Goal: Task Accomplishment & Management: Manage account settings

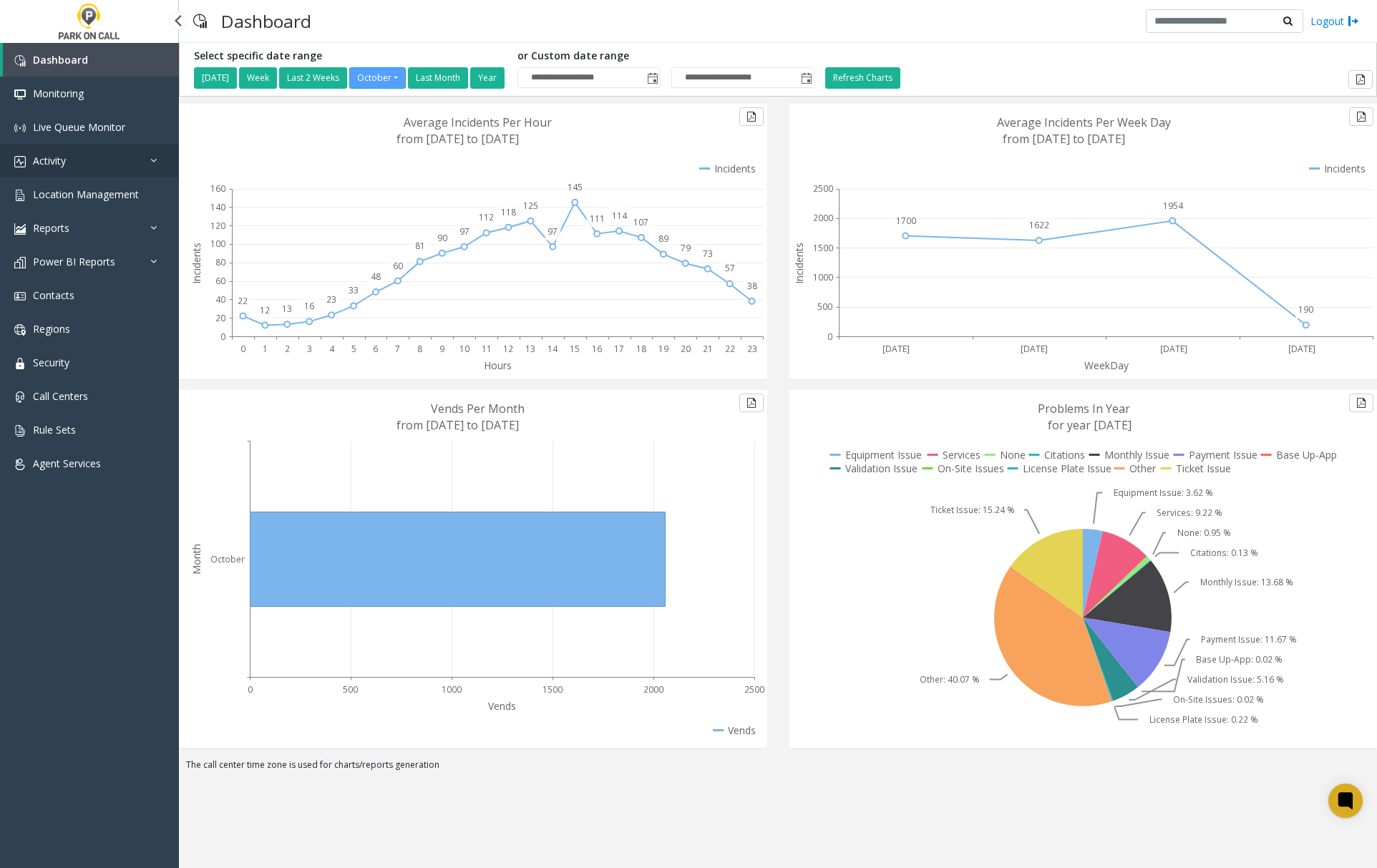
click at [71, 161] on link "Activity" at bounding box center [89, 160] width 179 height 33
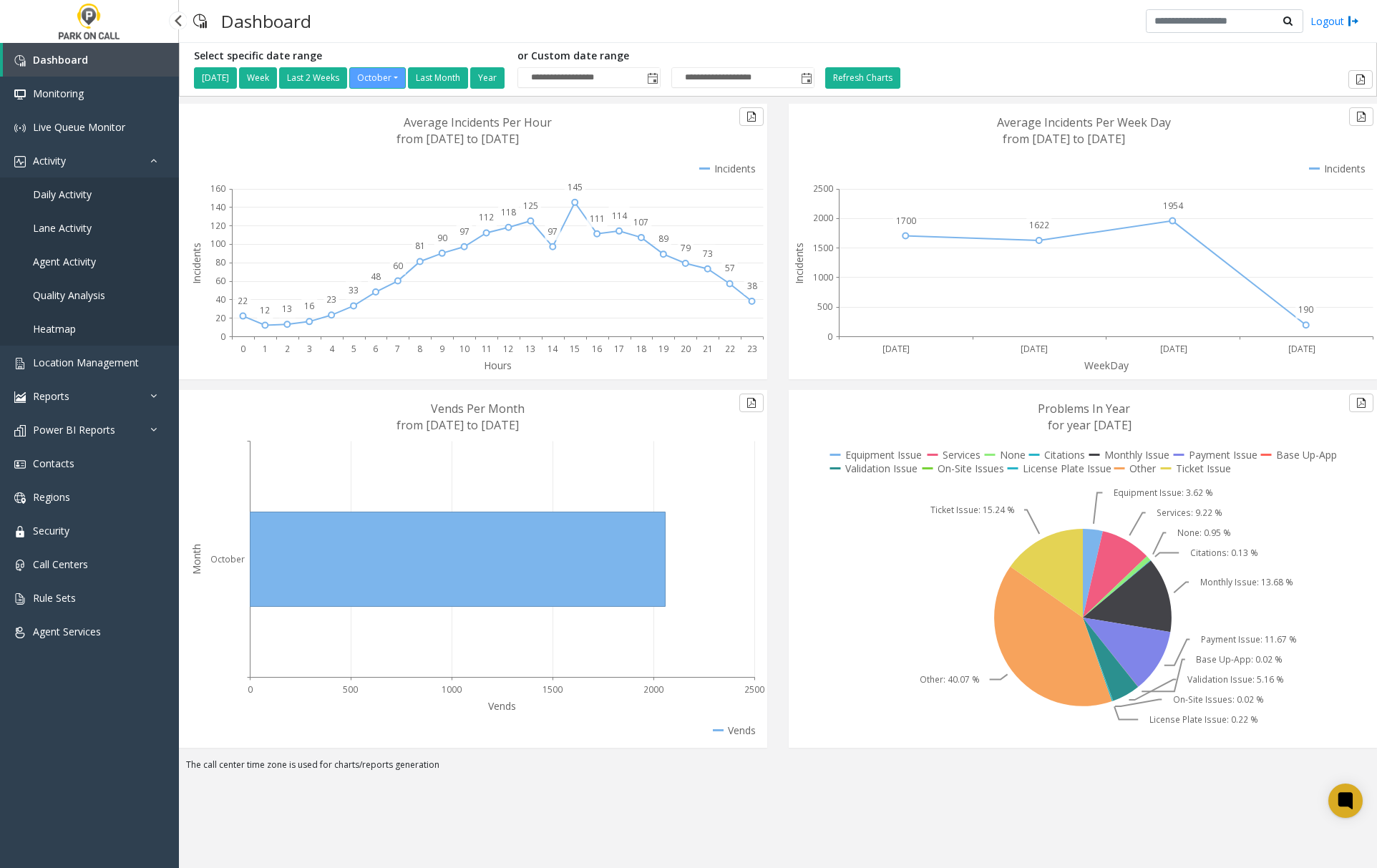
click at [87, 264] on span "Agent Activity" at bounding box center [65, 261] width 63 height 14
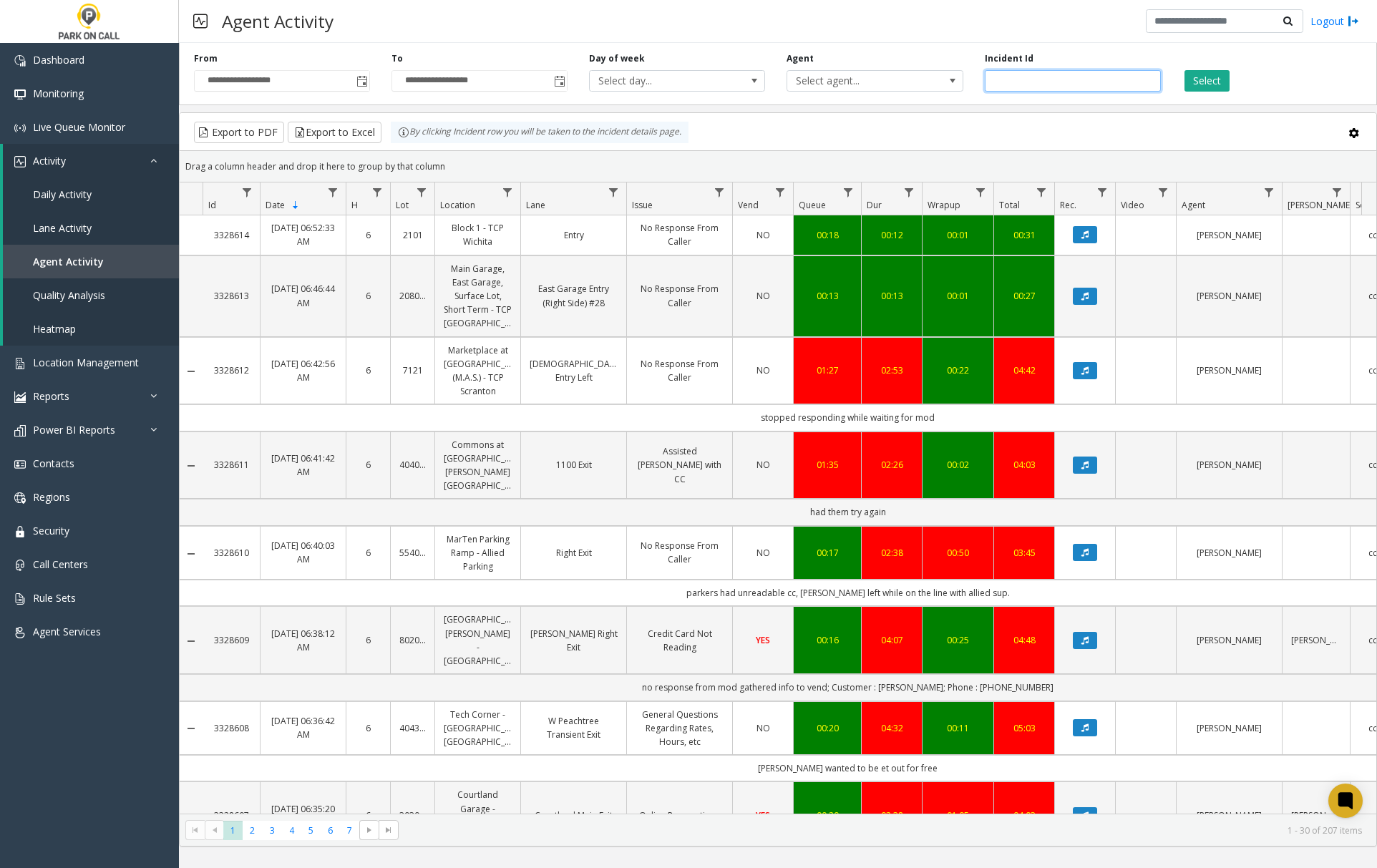
click at [1026, 84] on input "number" at bounding box center [1073, 80] width 176 height 21
paste input "*******"
type input "*******"
click at [1212, 80] on button "Select" at bounding box center [1207, 80] width 45 height 21
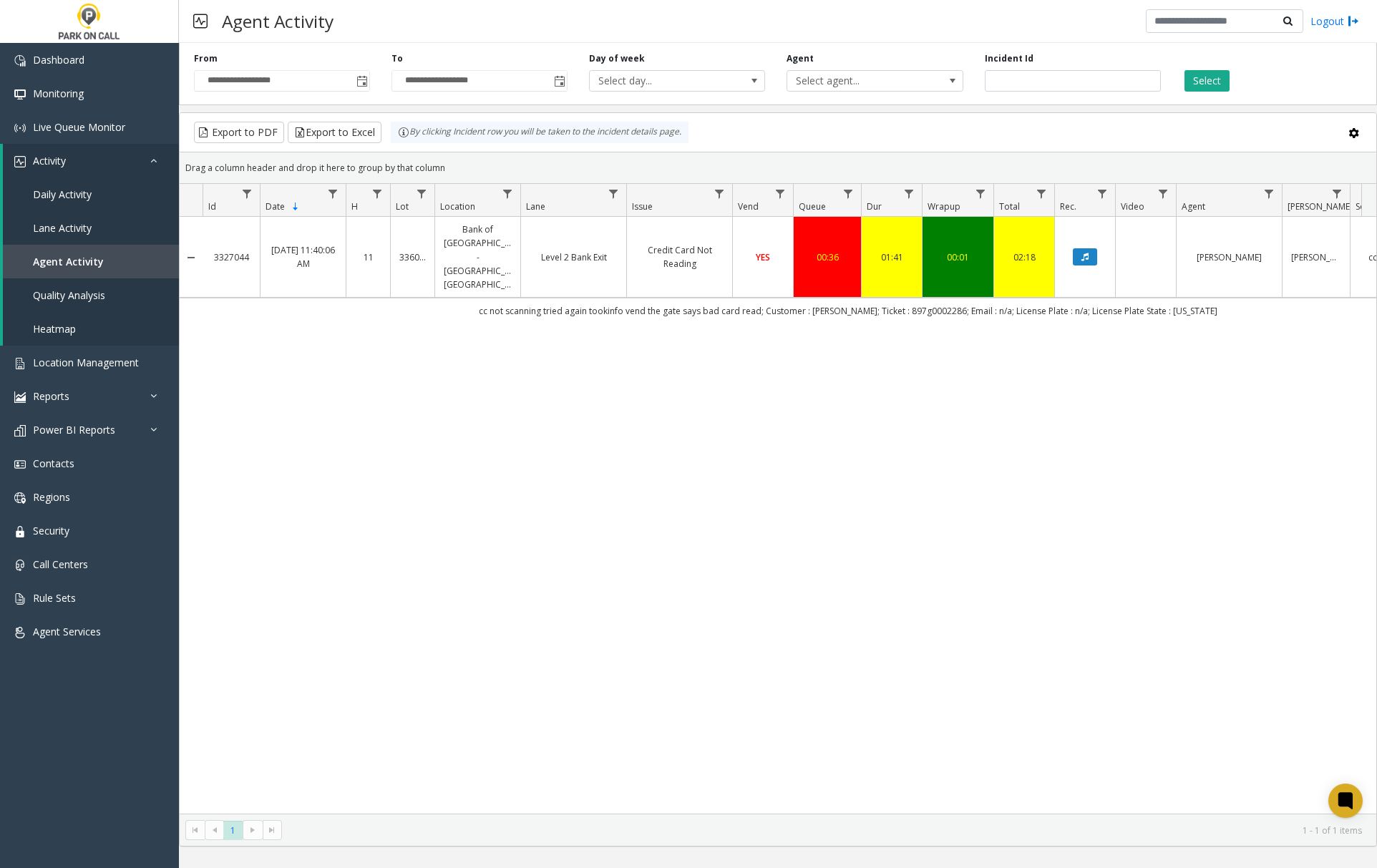
click at [654, 243] on link "Credit Card Not Reading" at bounding box center [679, 257] width 88 height 28
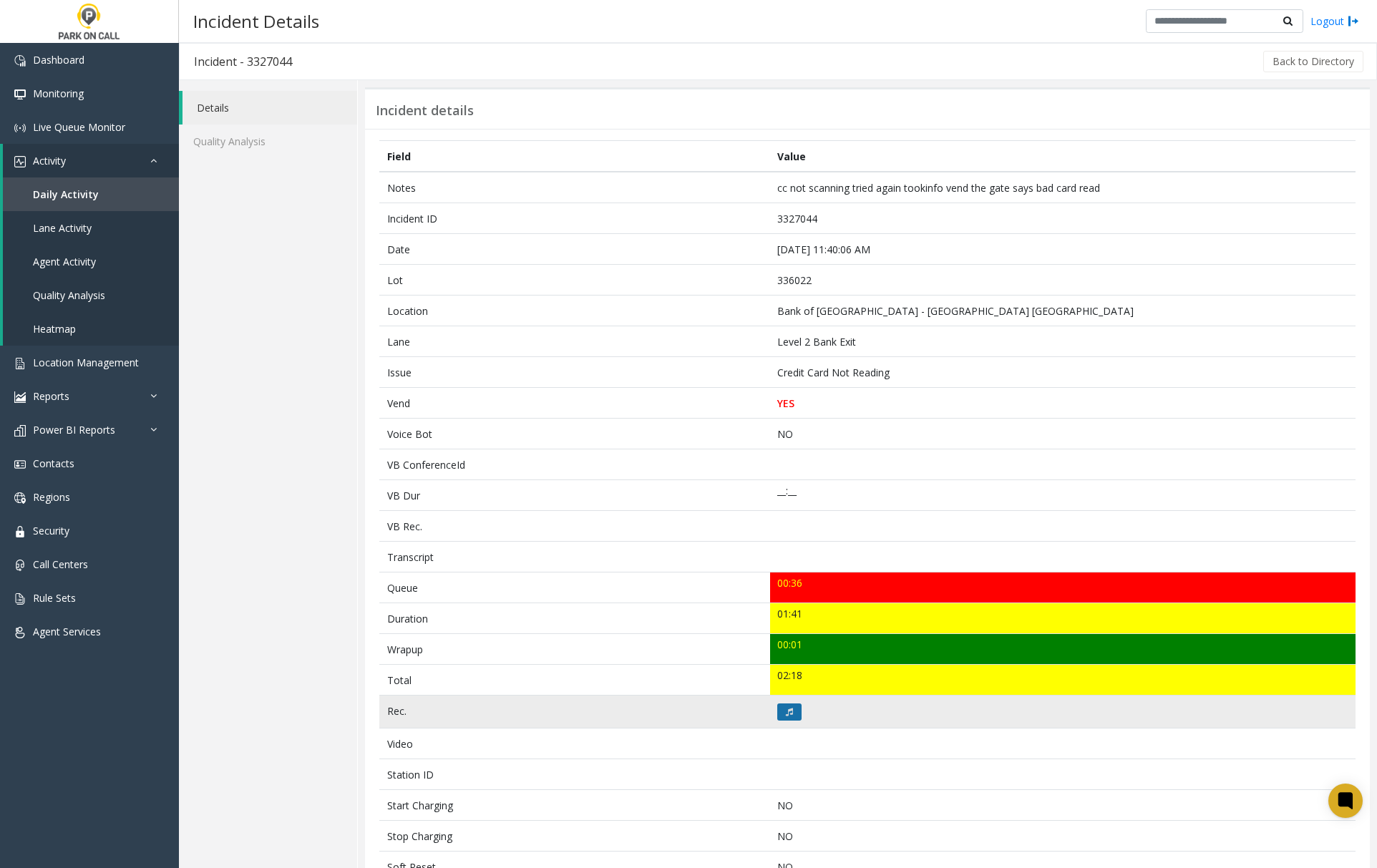
click at [789, 719] on button at bounding box center [790, 711] width 24 height 17
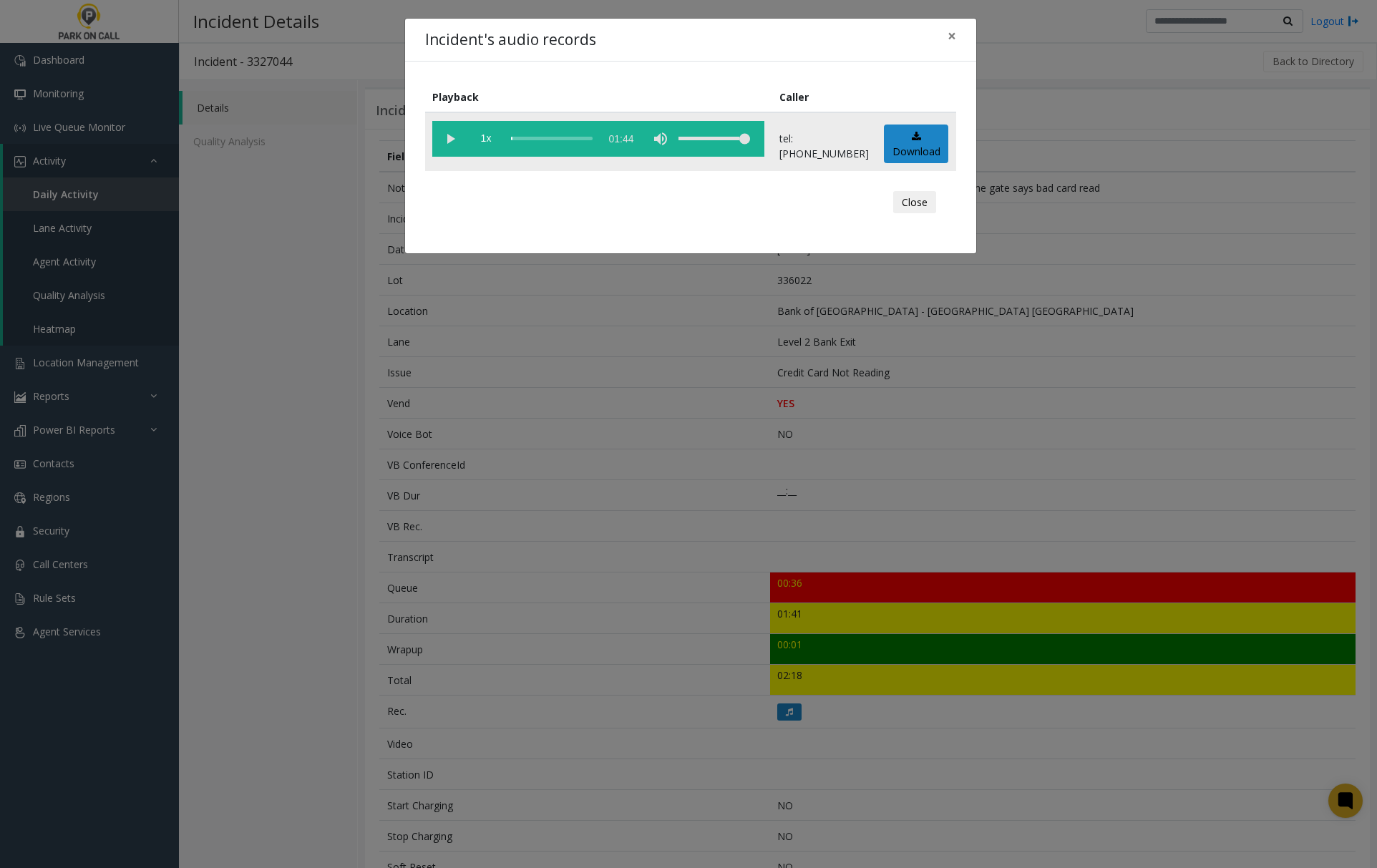
click at [451, 137] on vg-play-pause at bounding box center [450, 139] width 36 height 36
click at [949, 35] on span "×" at bounding box center [952, 36] width 9 height 20
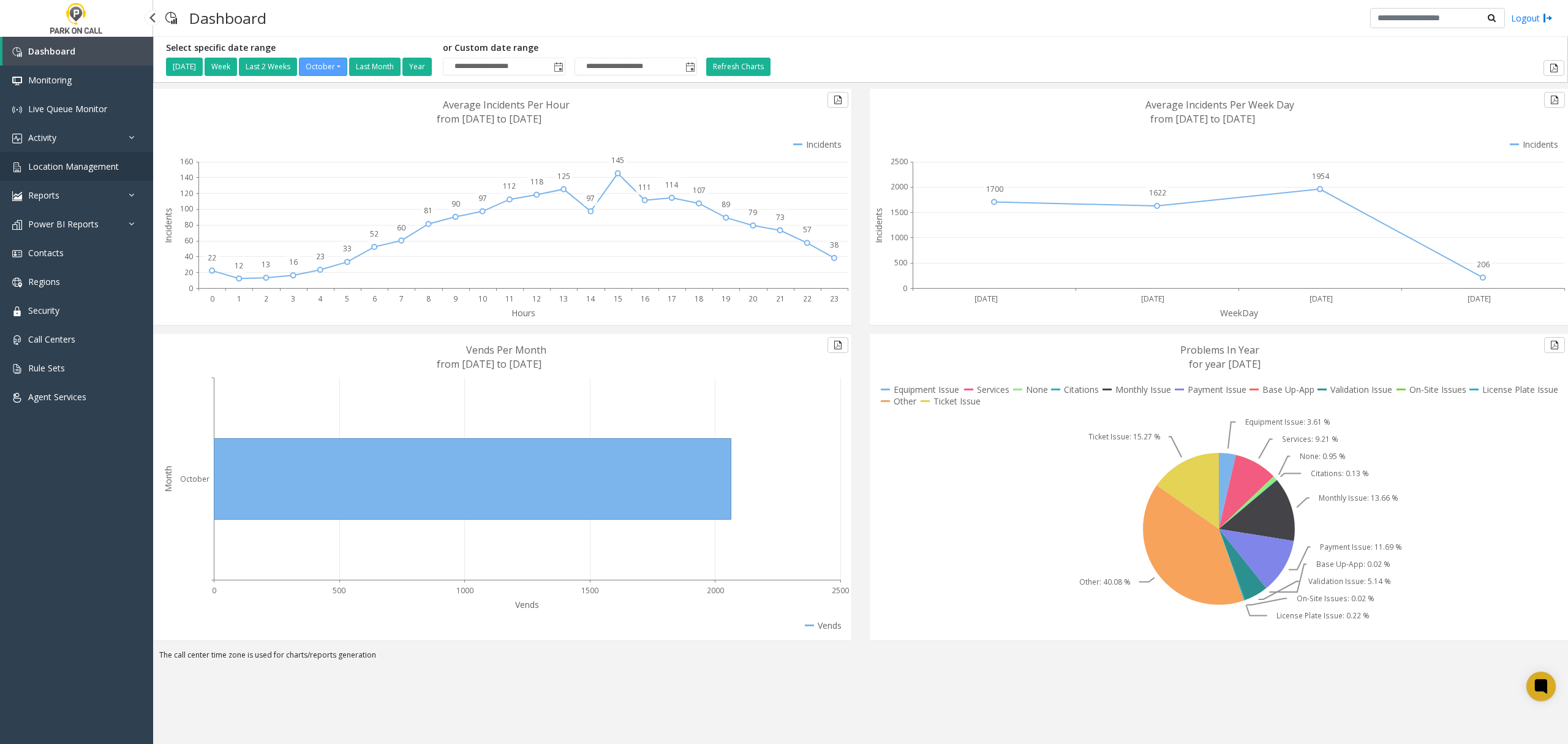
click at [81, 162] on span "Location Management" at bounding box center [74, 166] width 91 height 12
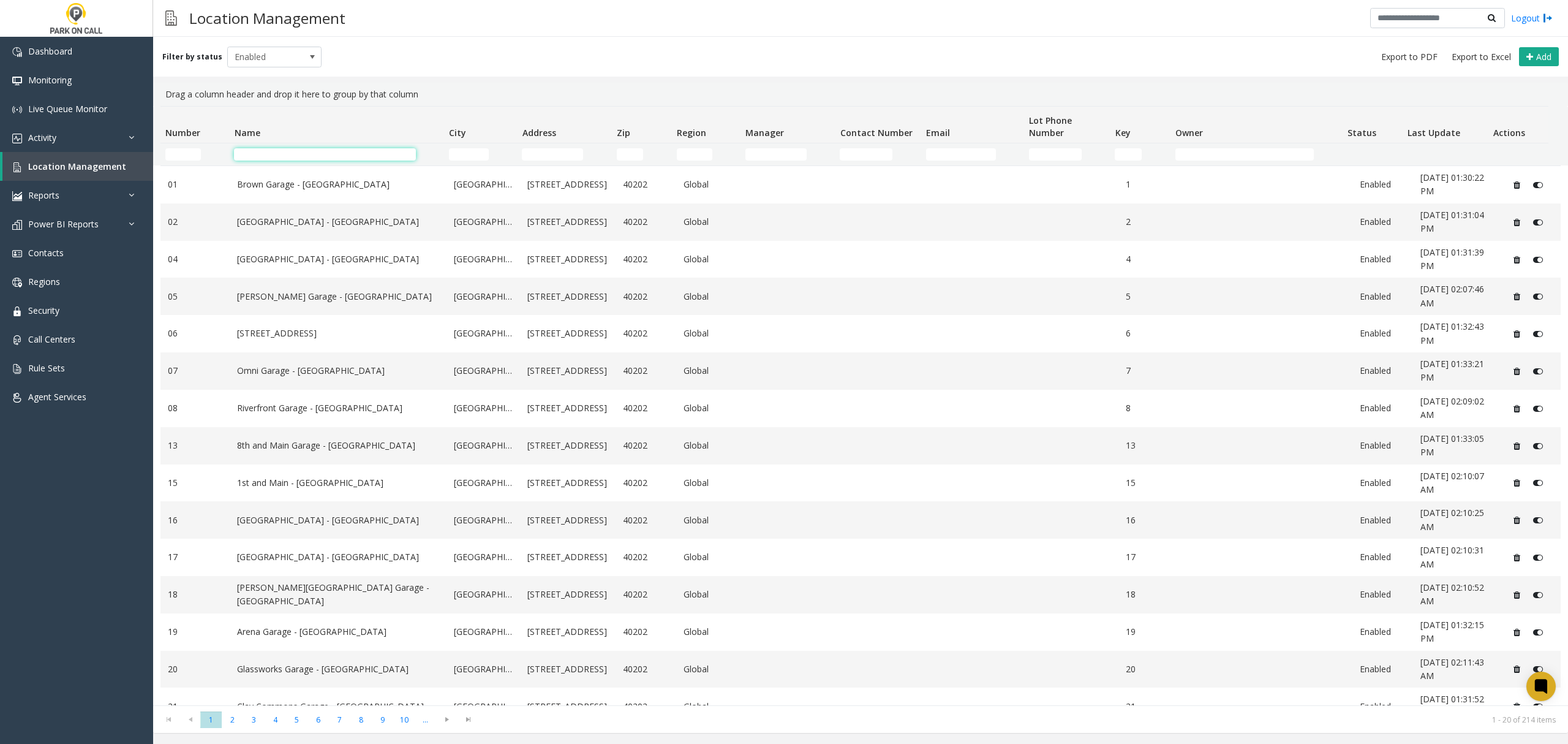
click at [263, 154] on input "Name Filter" at bounding box center [324, 154] width 181 height 13
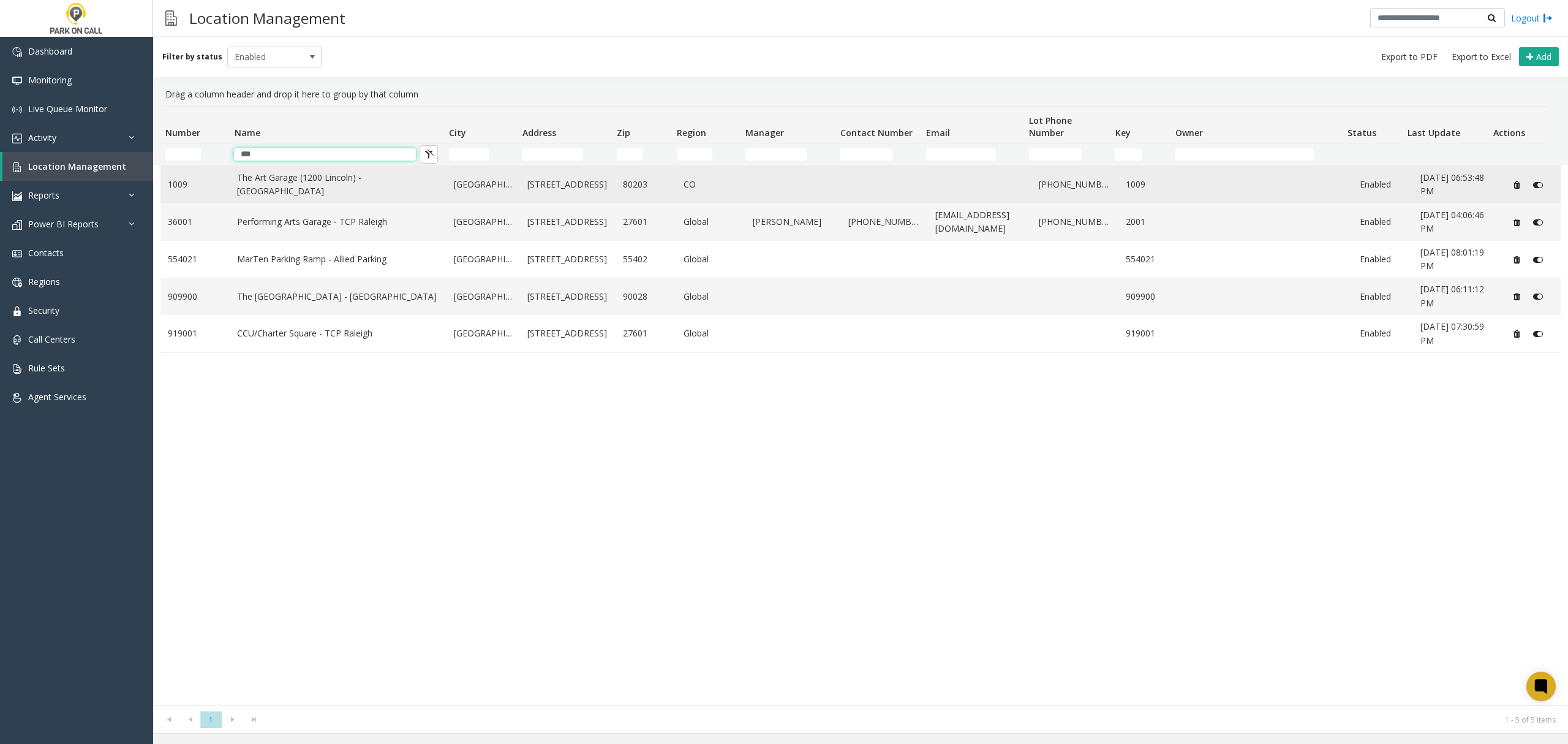
type input "***"
click at [321, 188] on link "The Art Garage (1200 Lincoln) - Parkwell" at bounding box center [337, 185] width 202 height 28
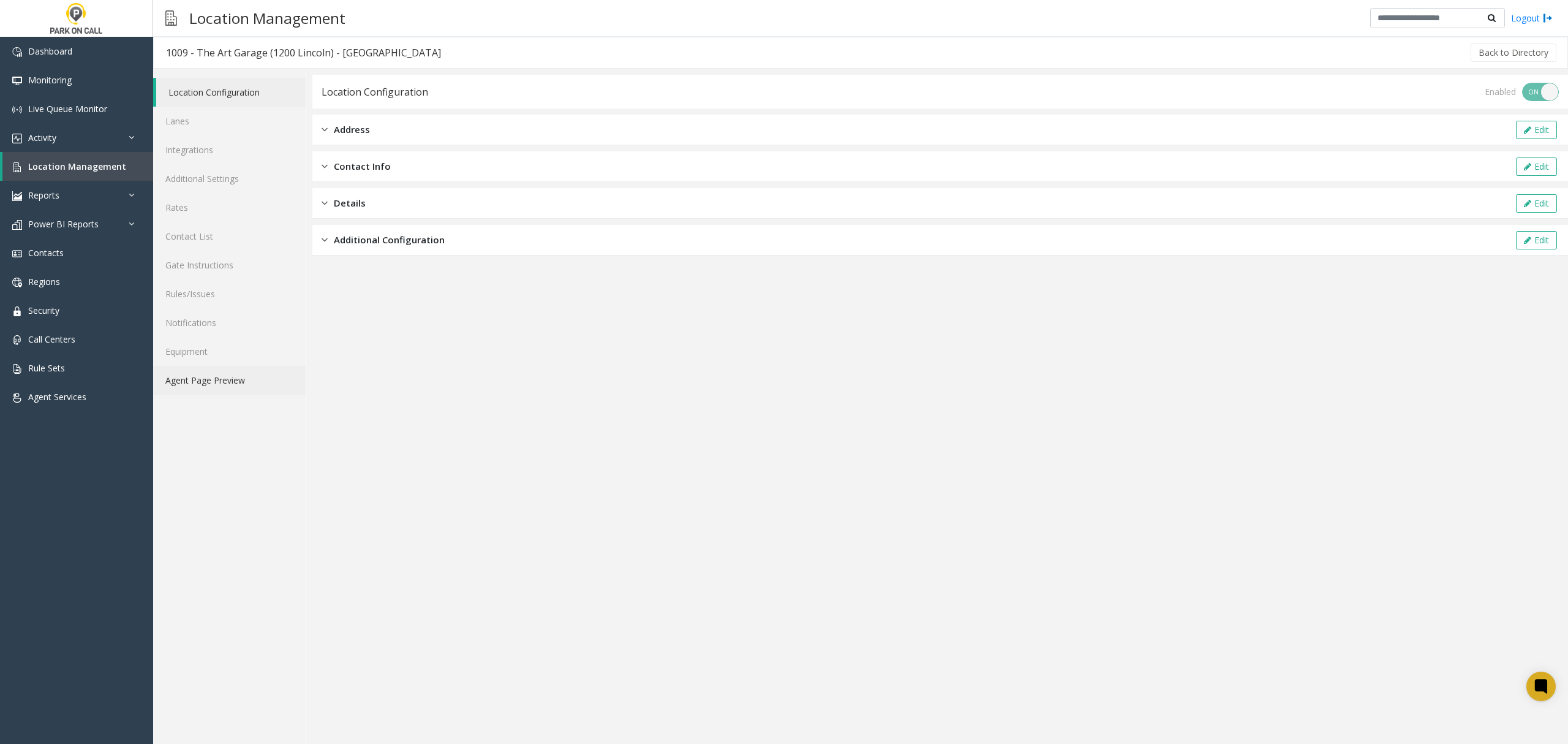
click at [197, 379] on link "Agent Page Preview" at bounding box center [230, 380] width 153 height 28
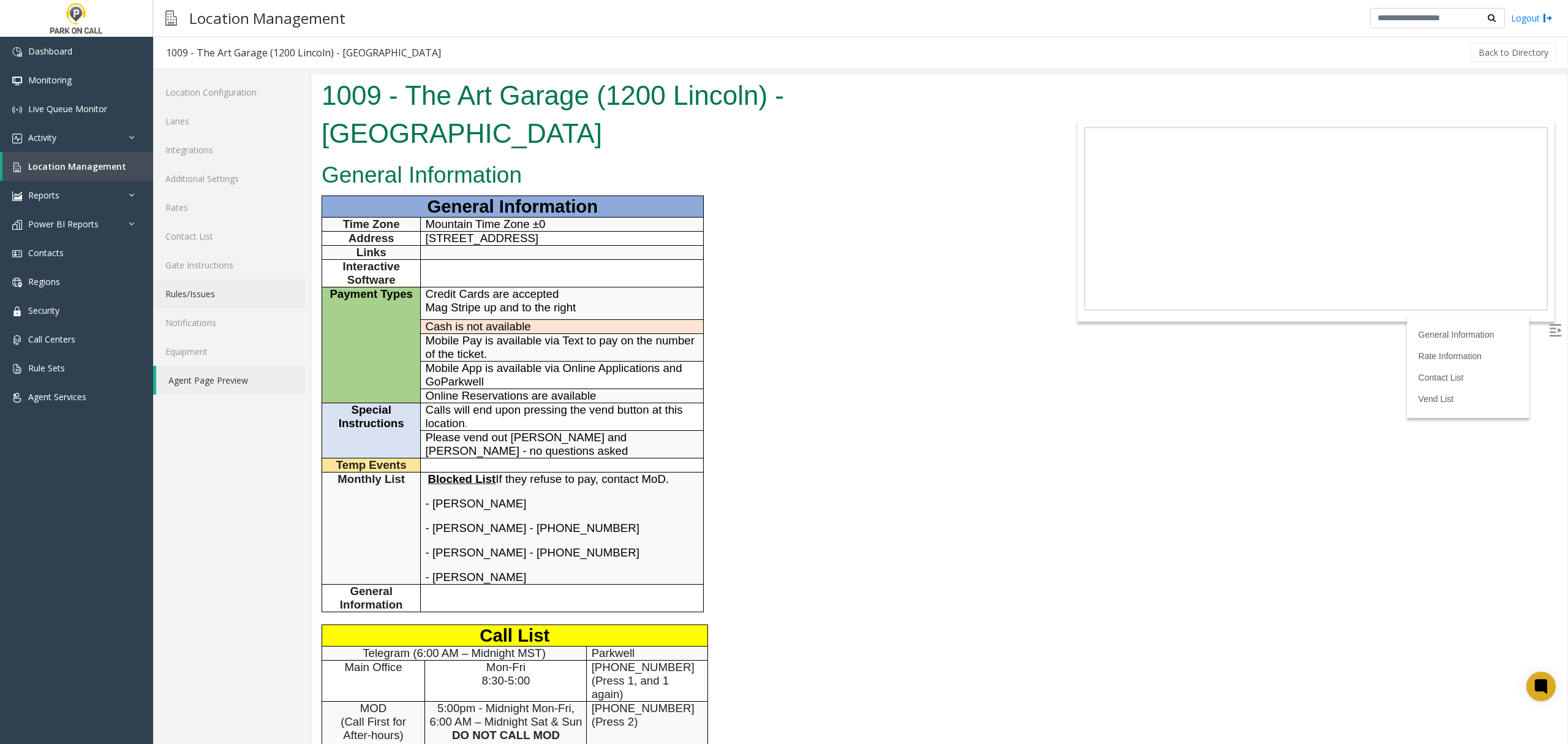
click at [199, 298] on link "Rules/Issues" at bounding box center [230, 293] width 153 height 28
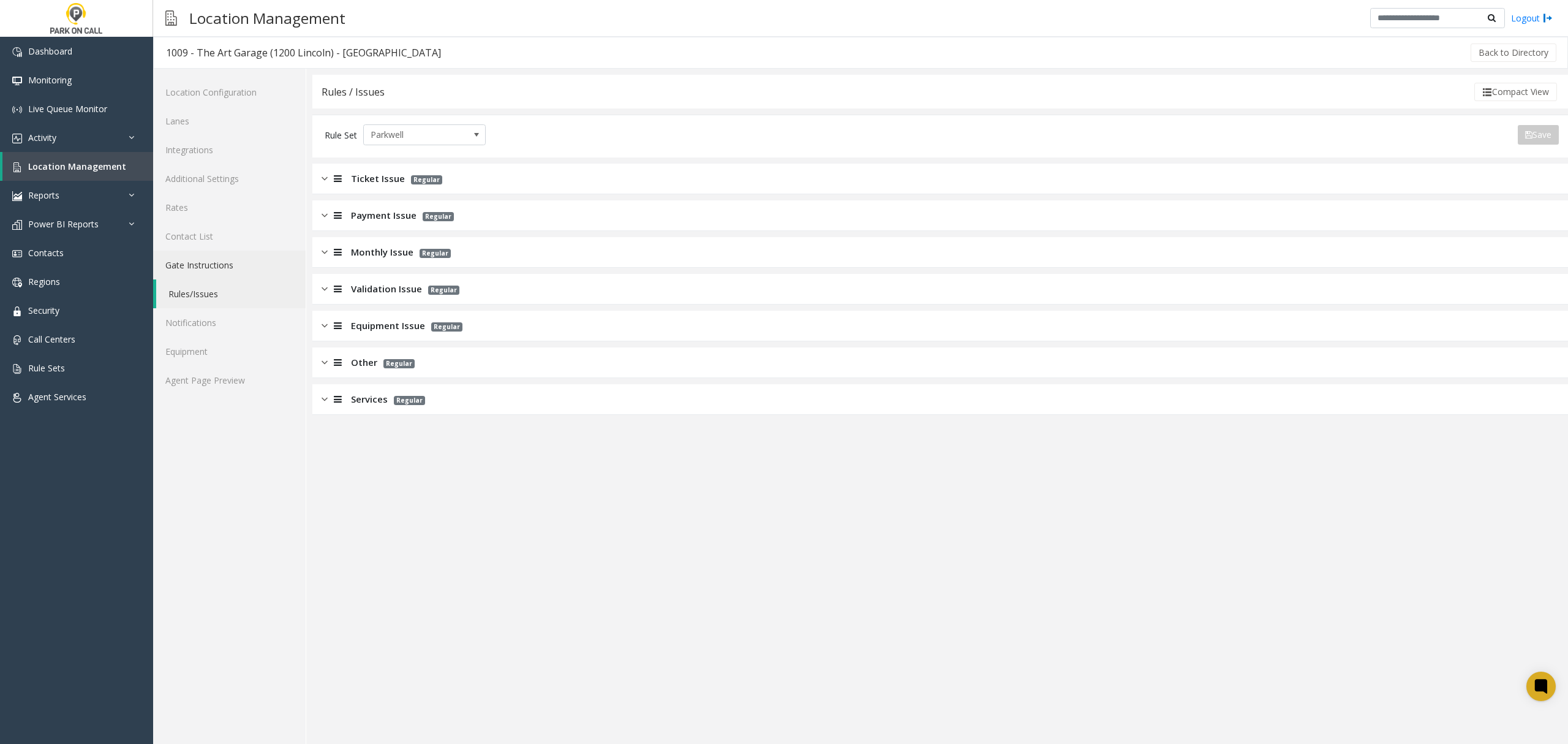
click at [205, 268] on link "Gate Instructions" at bounding box center [230, 265] width 153 height 28
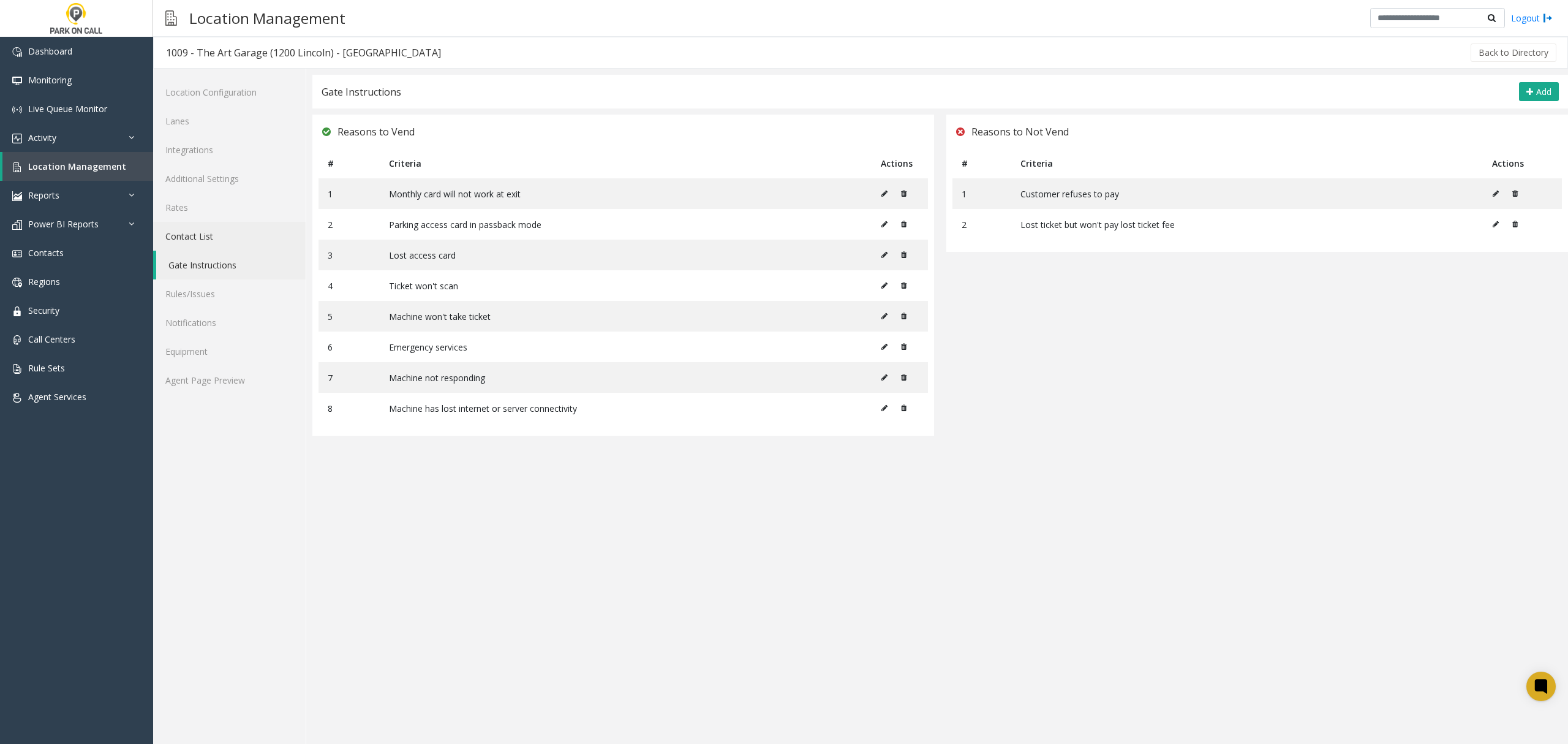
click at [206, 235] on link "Contact List" at bounding box center [230, 235] width 153 height 28
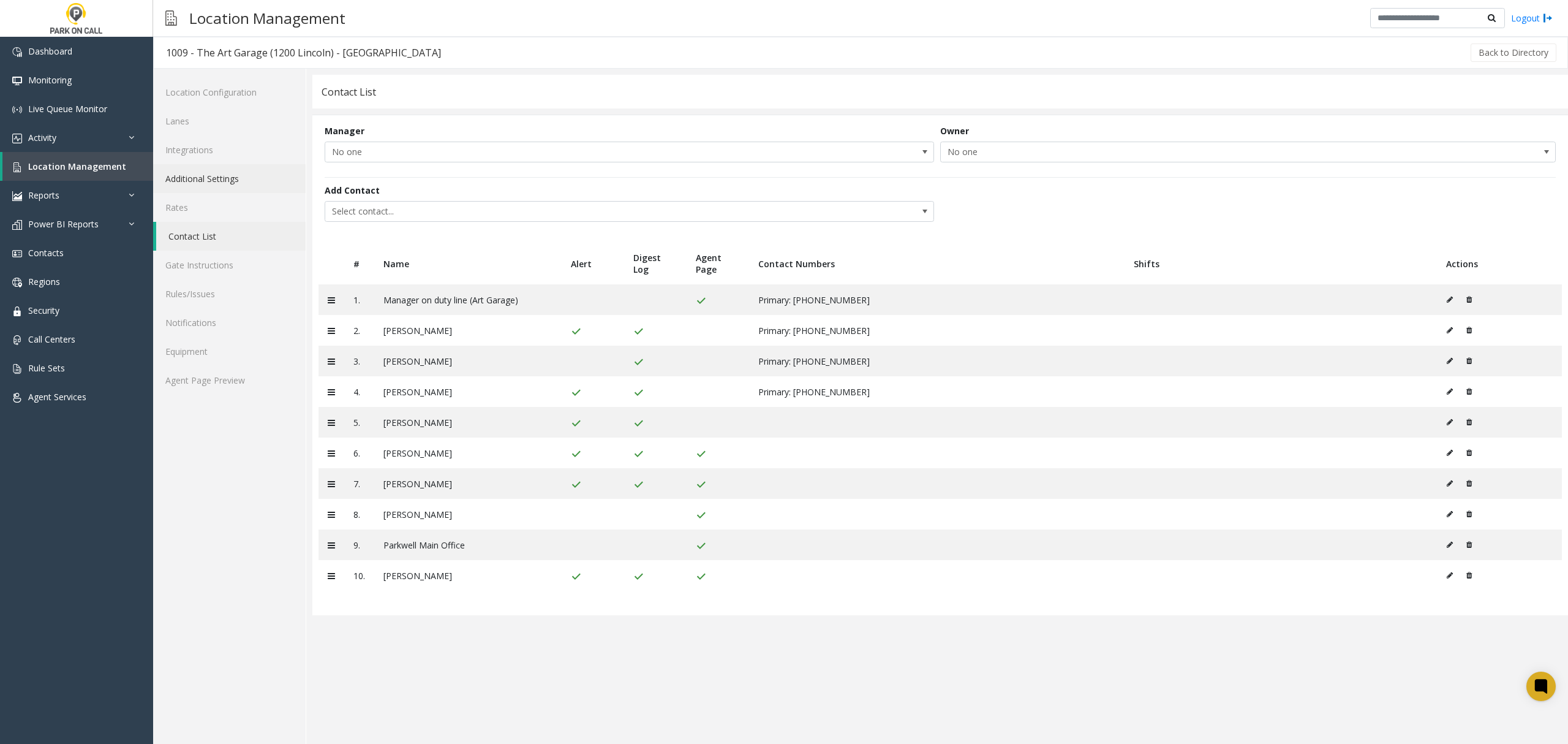
click at [201, 180] on link "Additional Settings" at bounding box center [230, 178] width 153 height 28
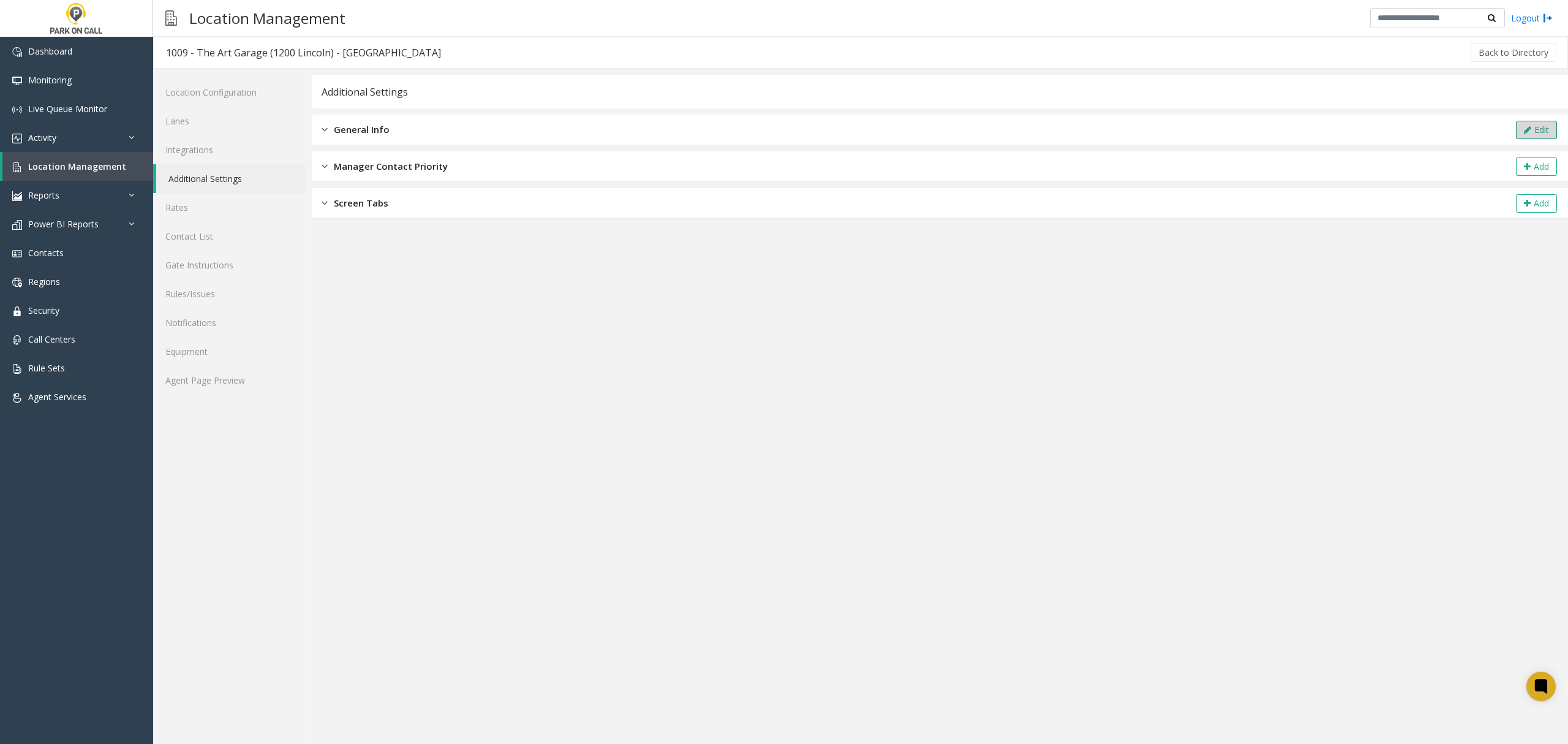
click at [1527, 126] on icon at bounding box center [1528, 130] width 8 height 8
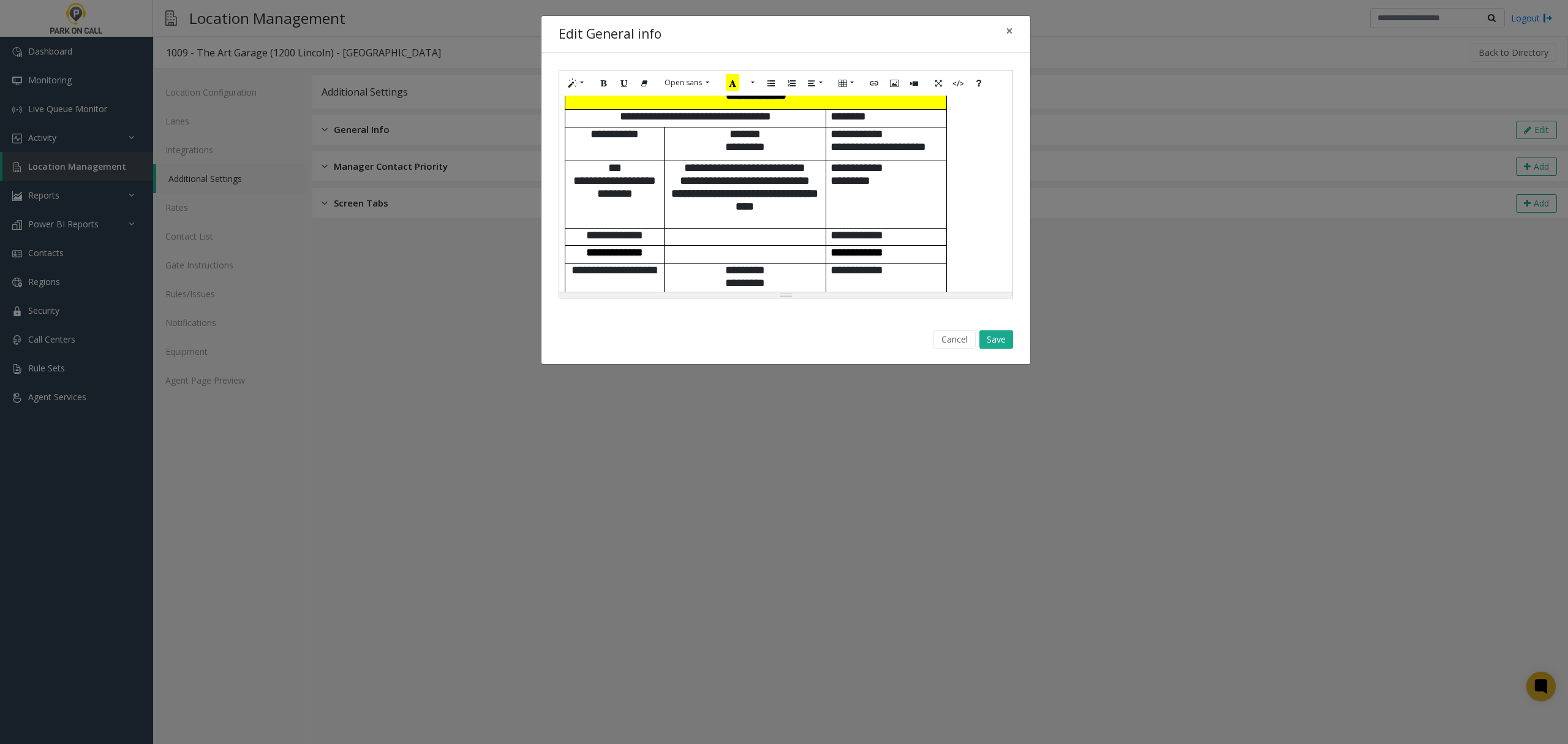
scroll to position [572, 0]
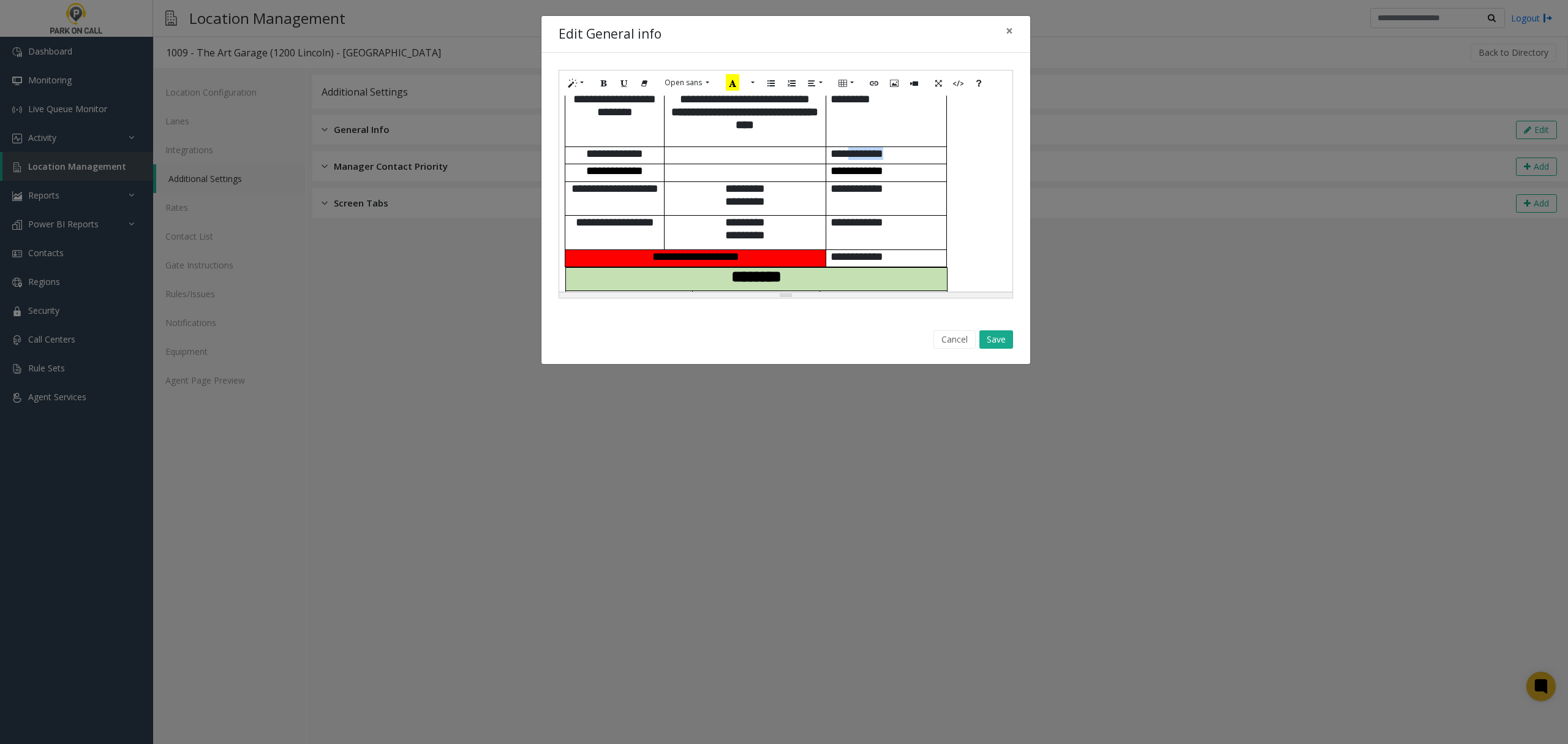
drag, startPoint x: 912, startPoint y: 163, endPoint x: 855, endPoint y: 164, distance: 57.0
click at [855, 160] on p "**********" at bounding box center [886, 154] width 112 height 13
click at [623, 176] on span "***** *******" at bounding box center [615, 170] width 57 height 12
drag, startPoint x: 578, startPoint y: 179, endPoint x: 920, endPoint y: 236, distance: 346.7
click at [920, 236] on tbody "**********" at bounding box center [756, 134] width 382 height 265
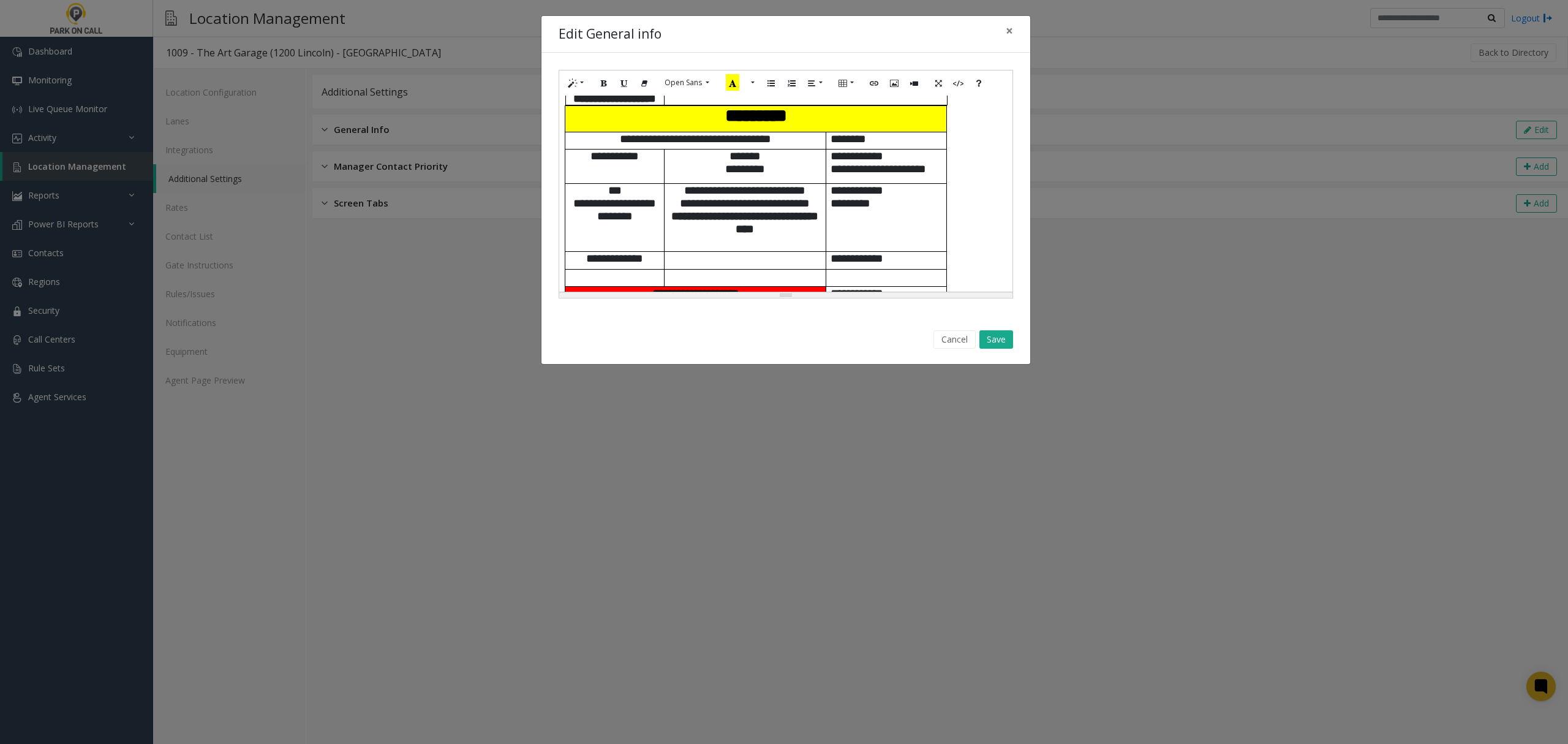
scroll to position [490, 0]
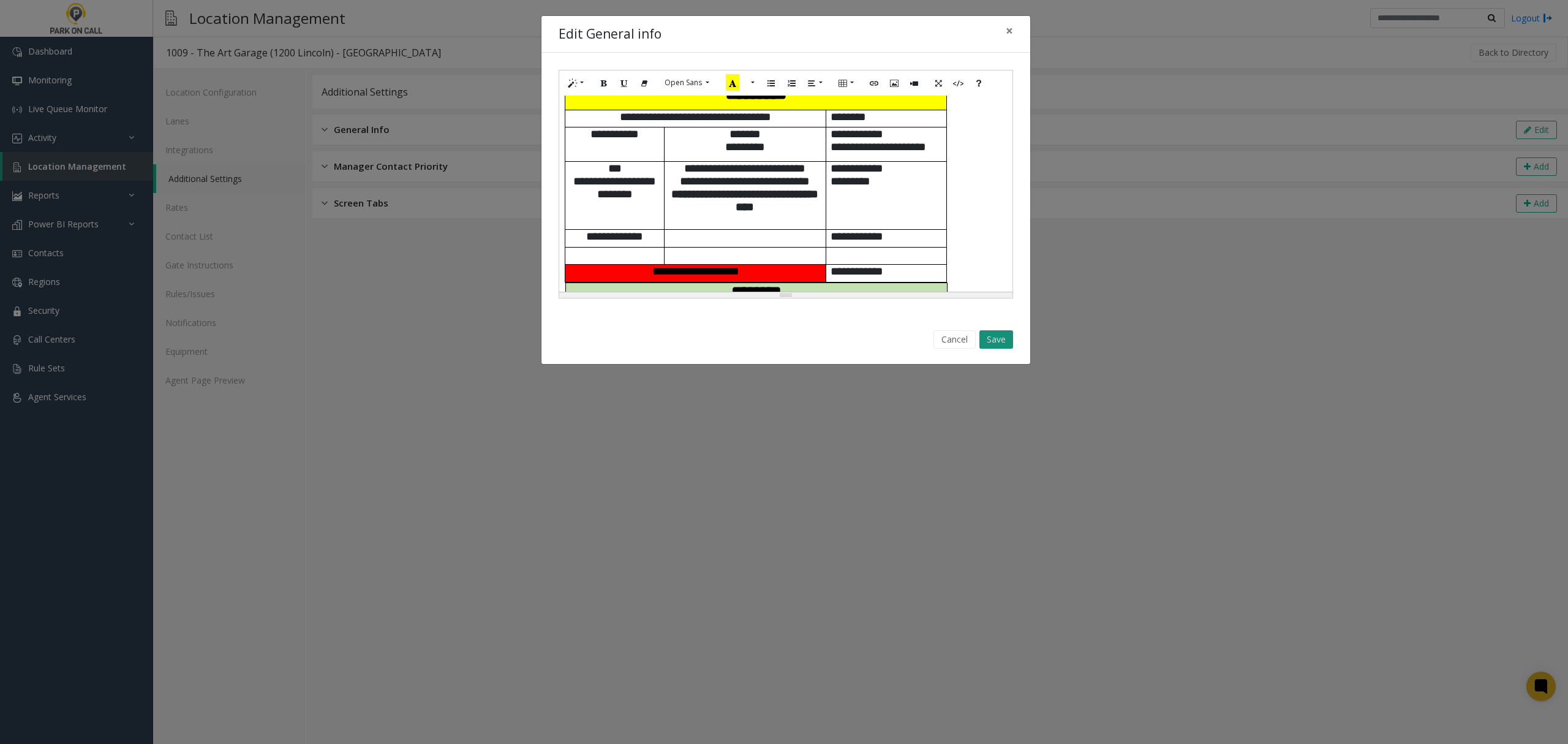
click at [987, 338] on button "Save" at bounding box center [996, 339] width 34 height 18
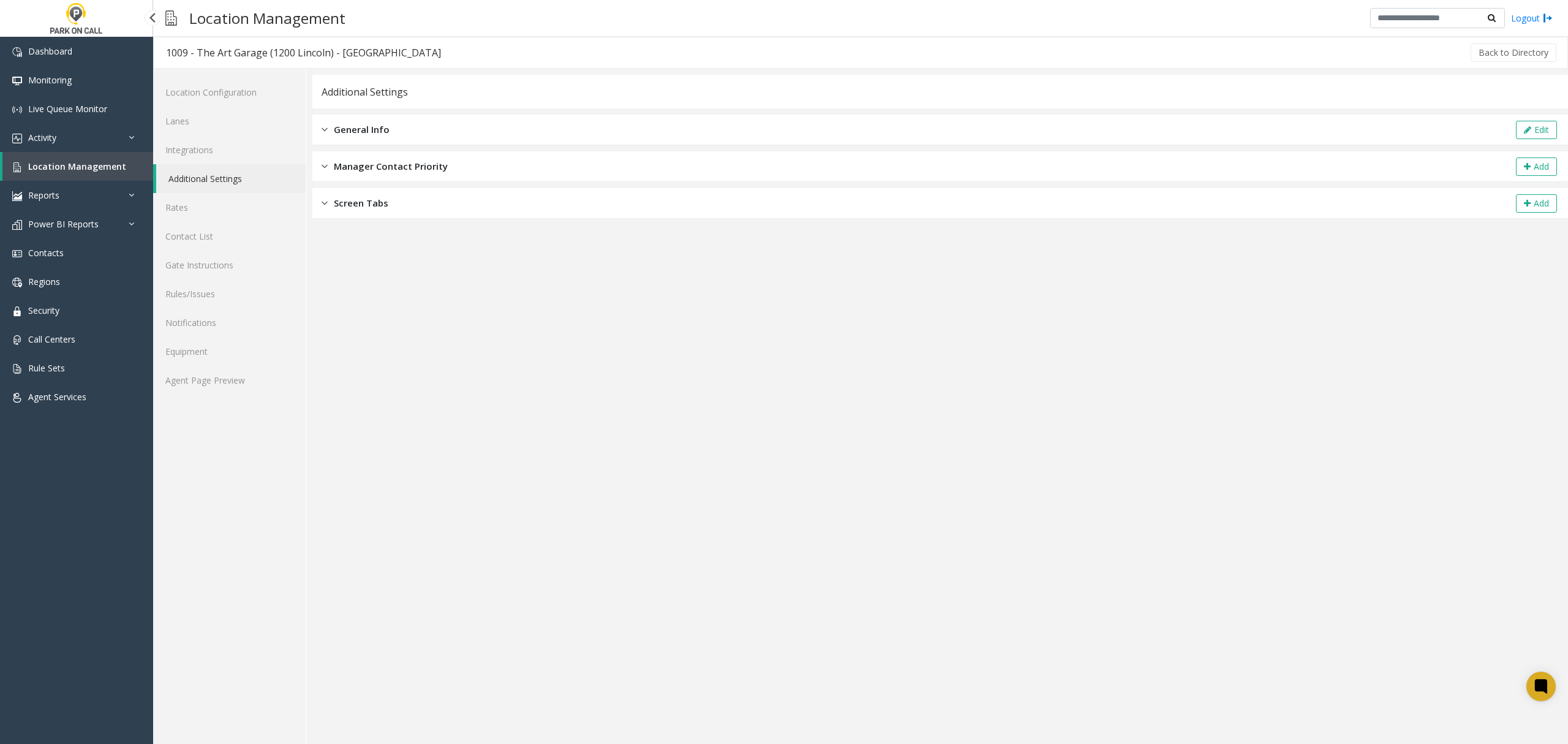
click at [94, 170] on span "Location Management" at bounding box center [77, 166] width 98 height 12
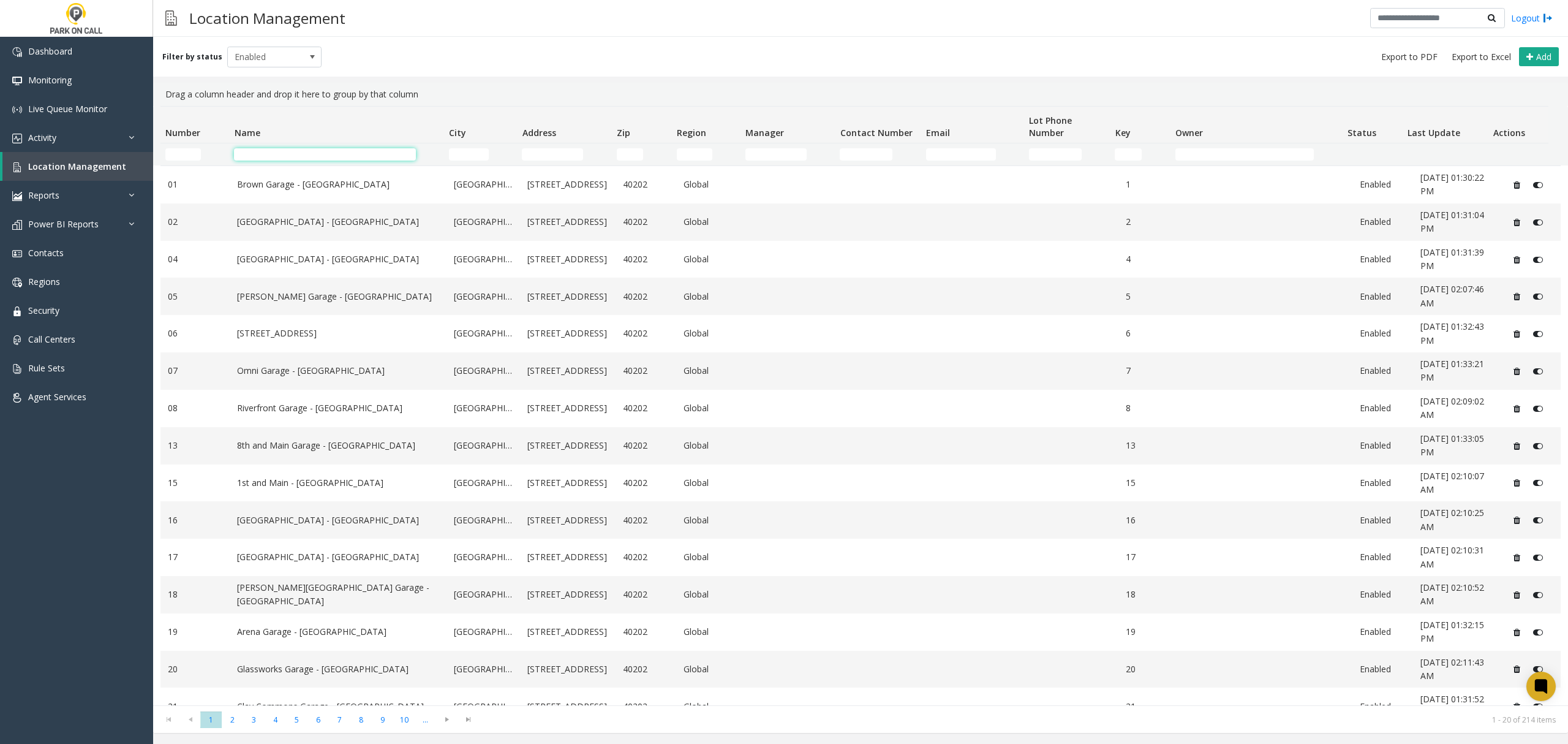
click at [243, 155] on input "Name Filter" at bounding box center [324, 154] width 181 height 13
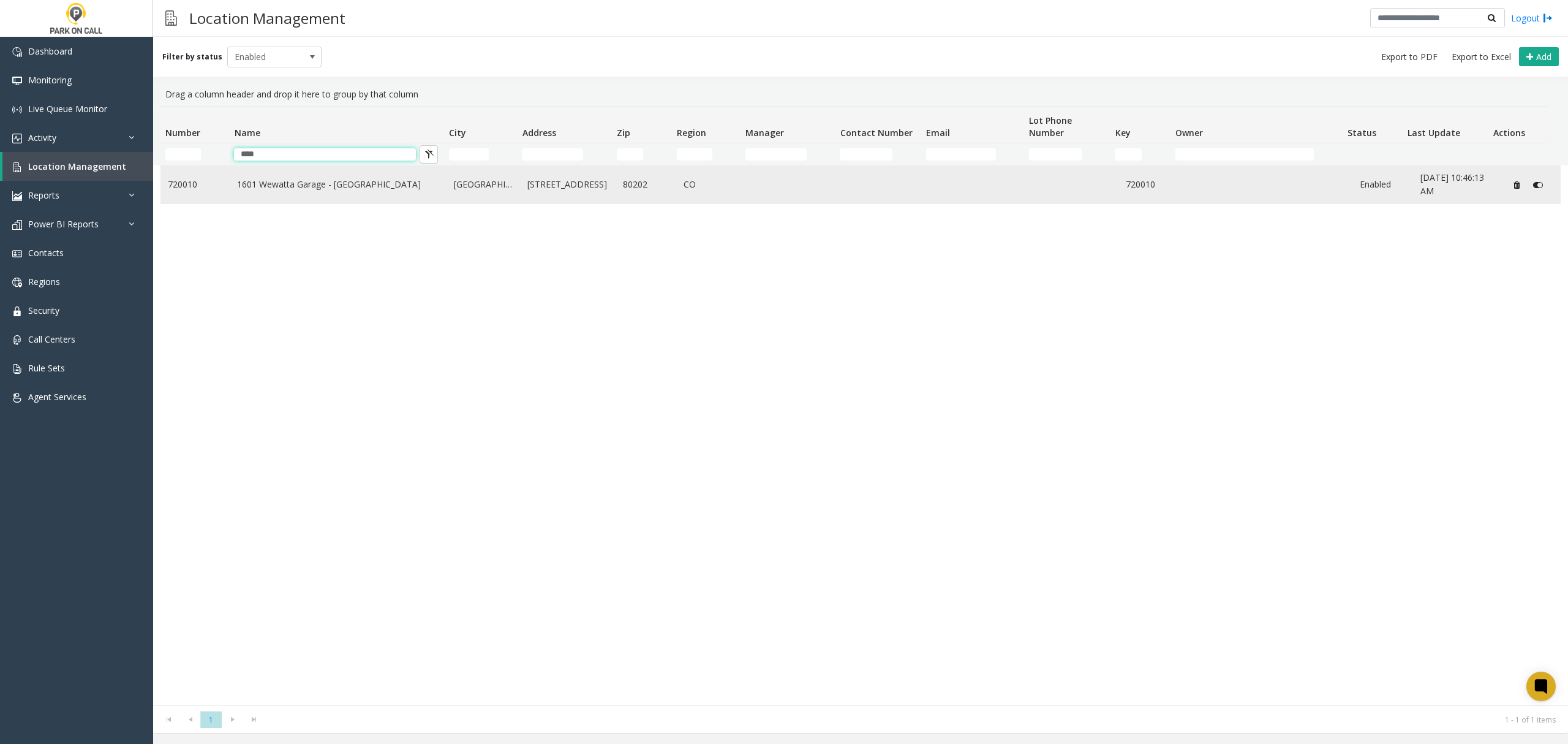
type input "****"
click at [266, 179] on link "1601 Wewatta Garage - Parkwell" at bounding box center [337, 184] width 202 height 13
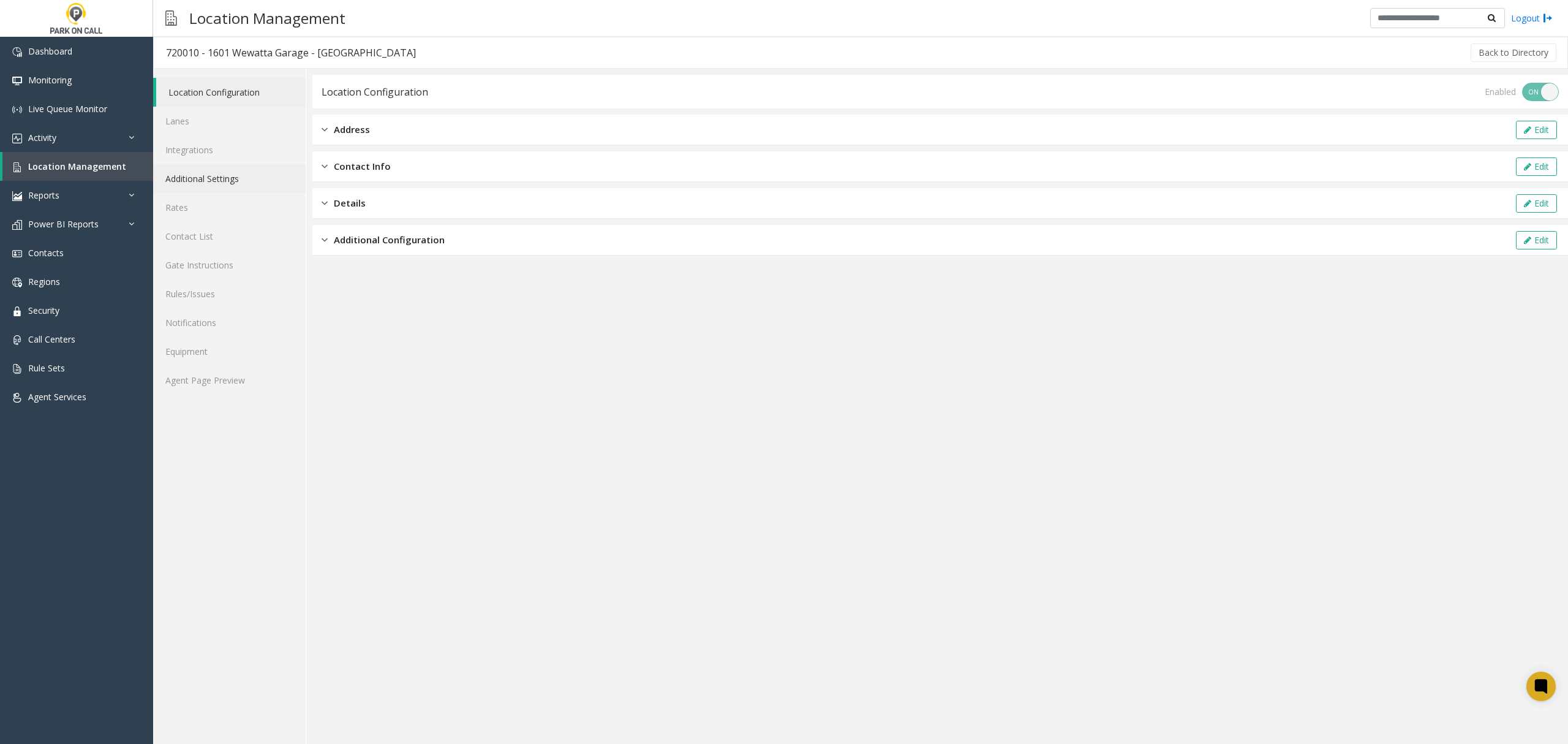
click at [221, 176] on link "Additional Settings" at bounding box center [230, 178] width 153 height 28
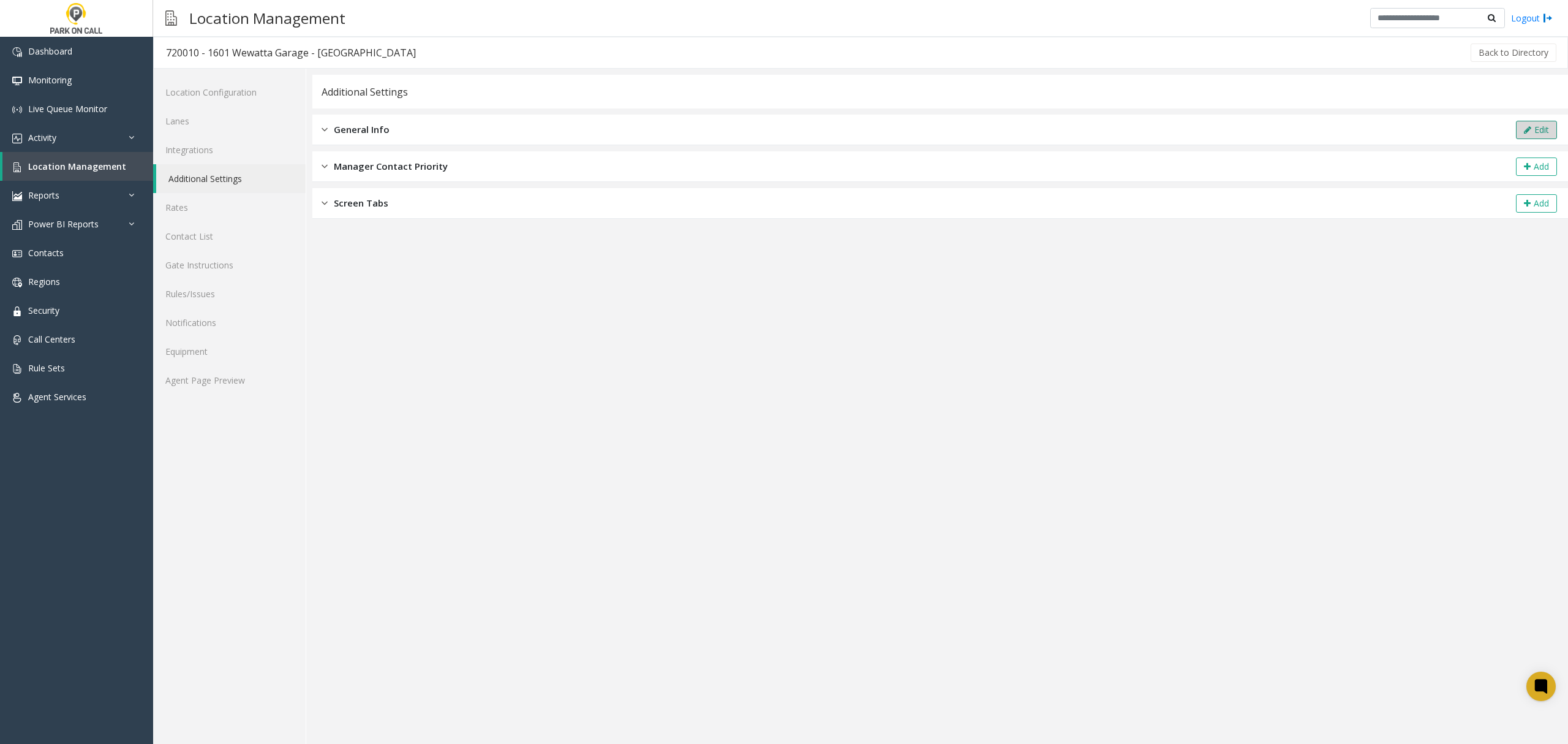
click at [1525, 133] on button "Edit" at bounding box center [1536, 130] width 41 height 18
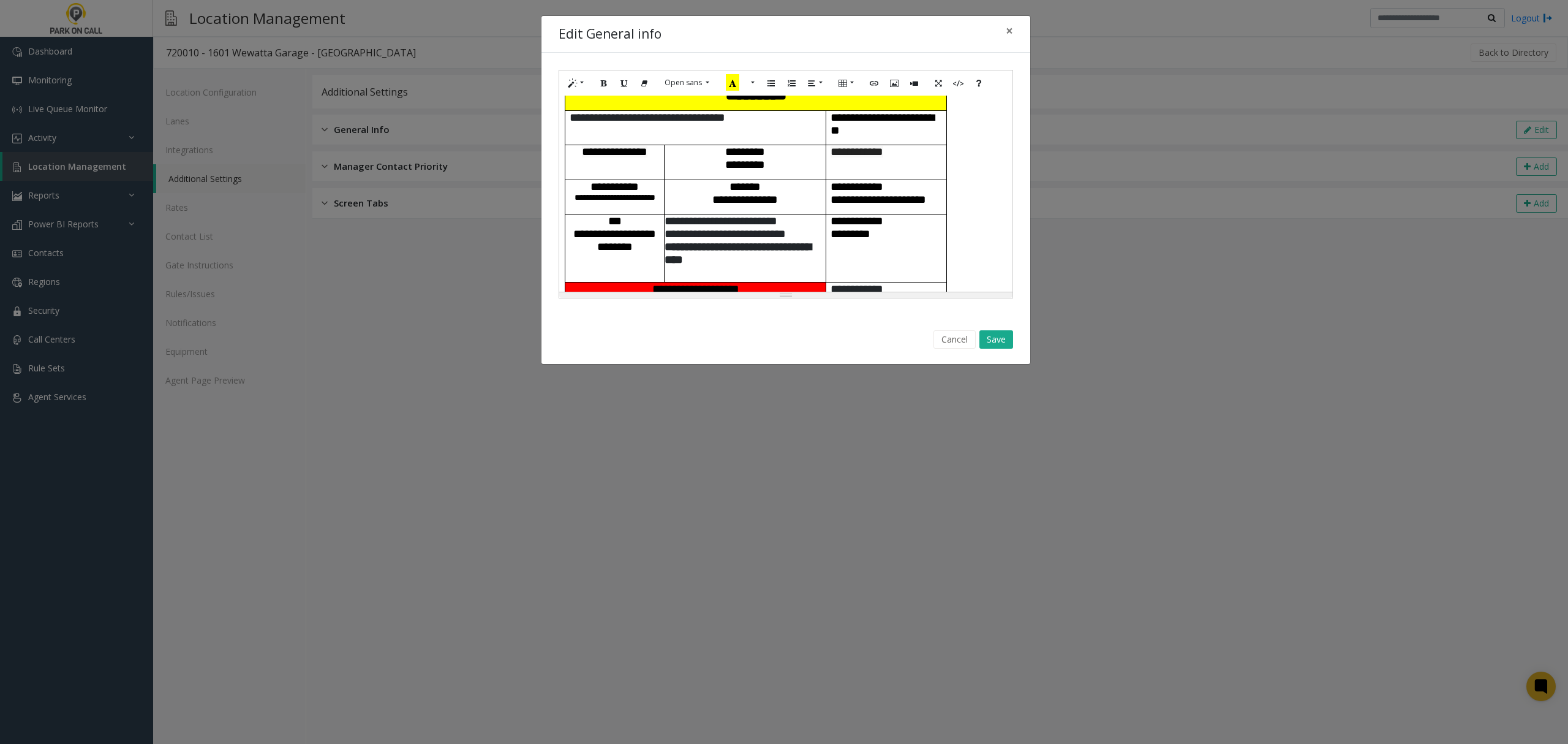
scroll to position [572, 0]
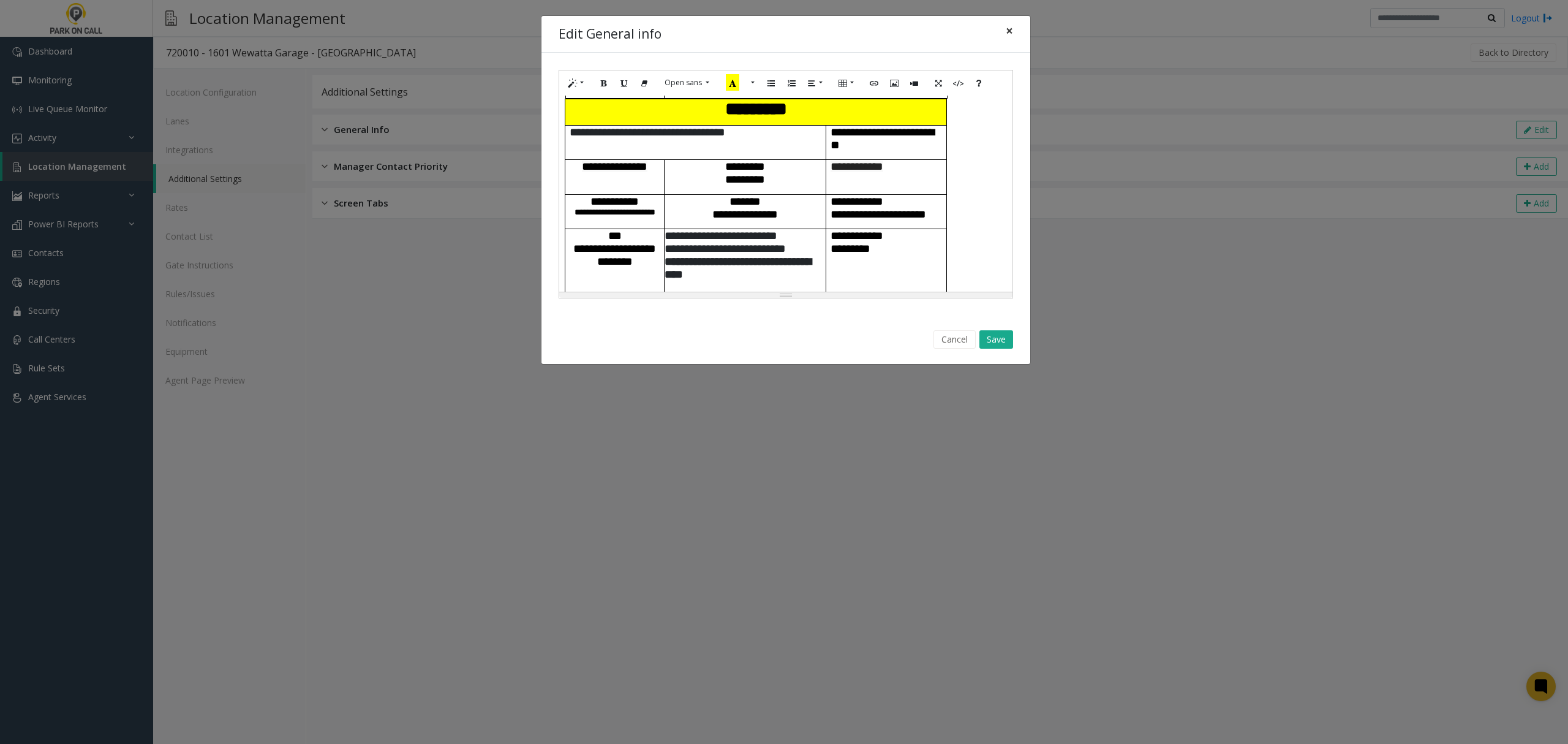
click at [1012, 29] on span "×" at bounding box center [1009, 31] width 8 height 17
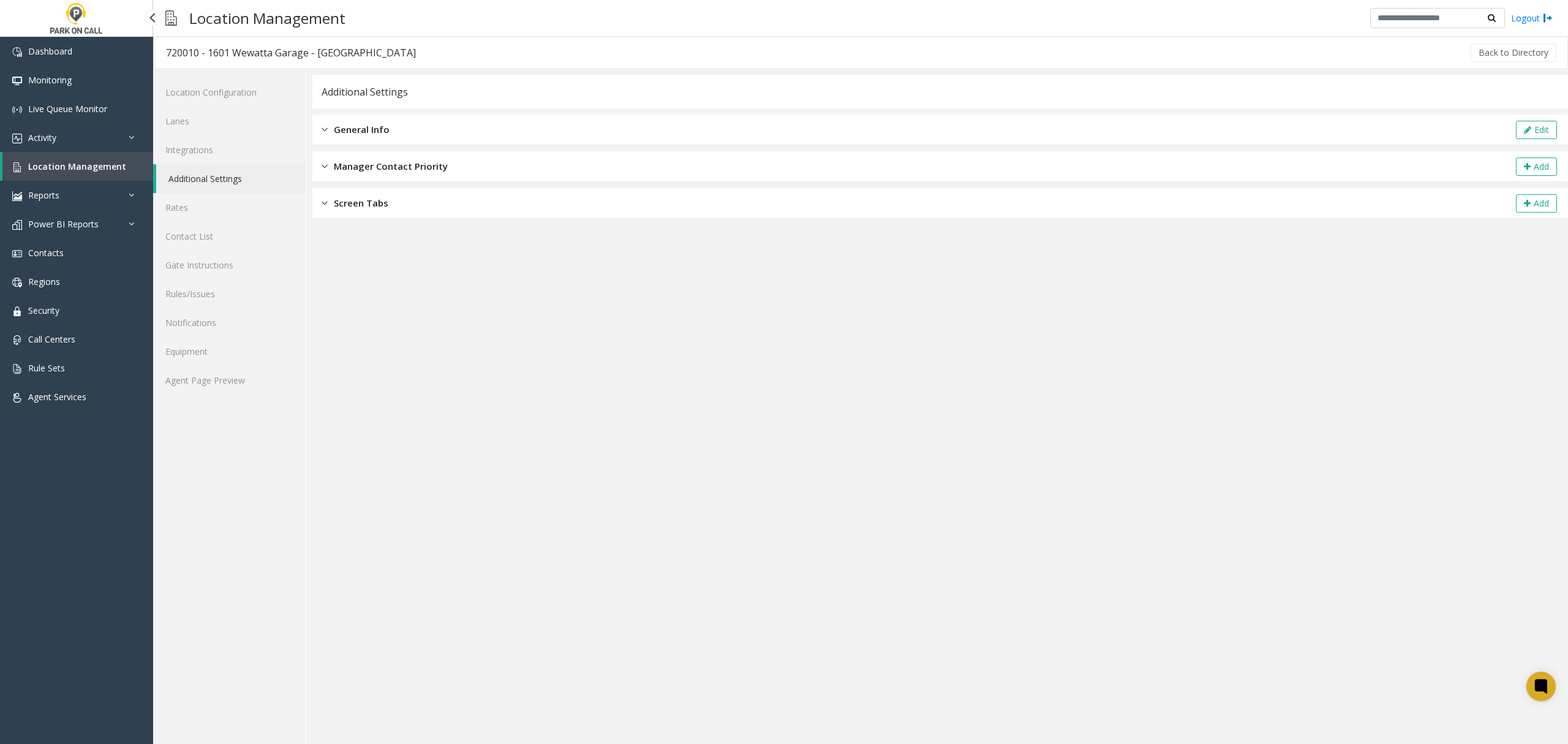
click at [74, 159] on link "Location Management" at bounding box center [78, 166] width 151 height 28
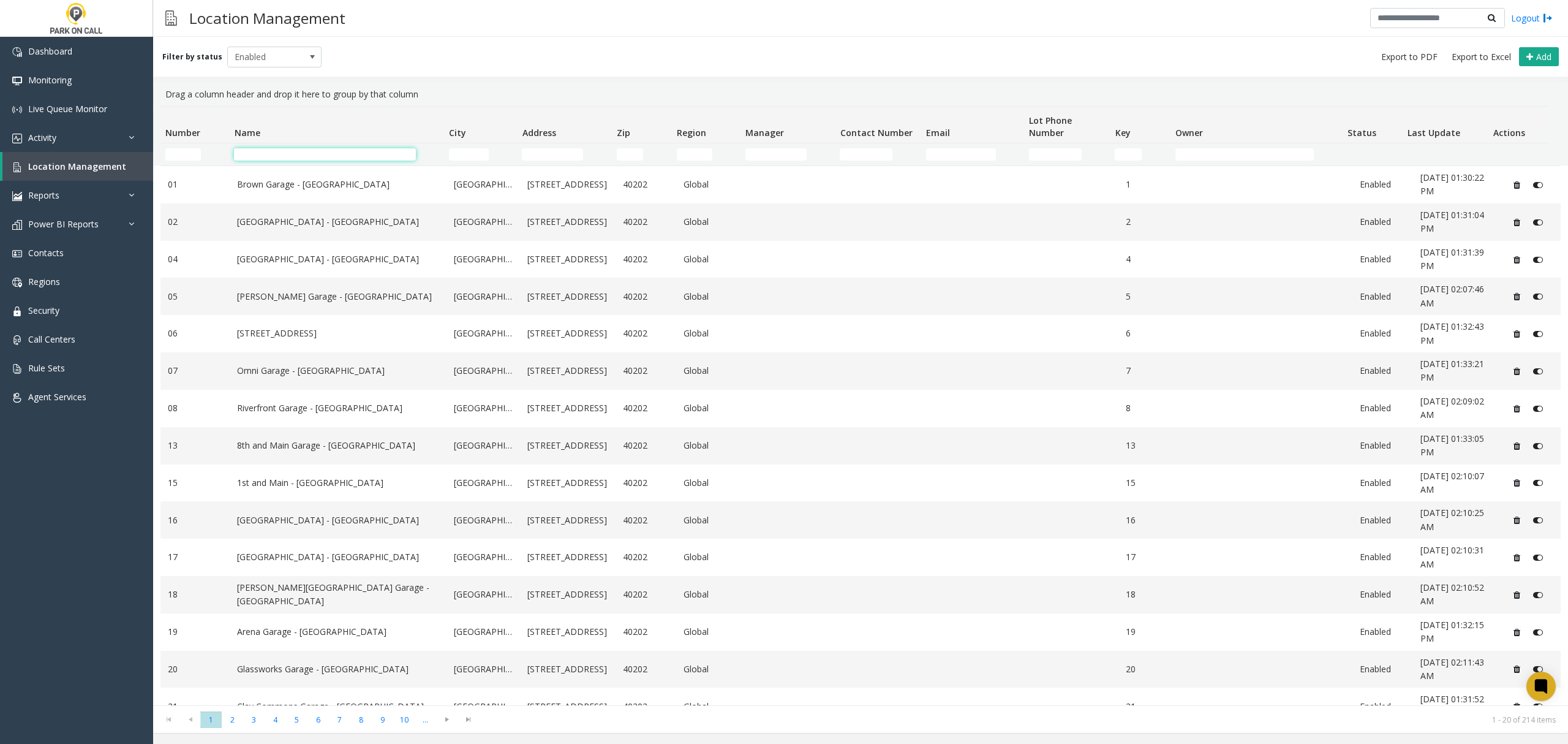
click at [250, 153] on input "Name Filter" at bounding box center [324, 154] width 181 height 13
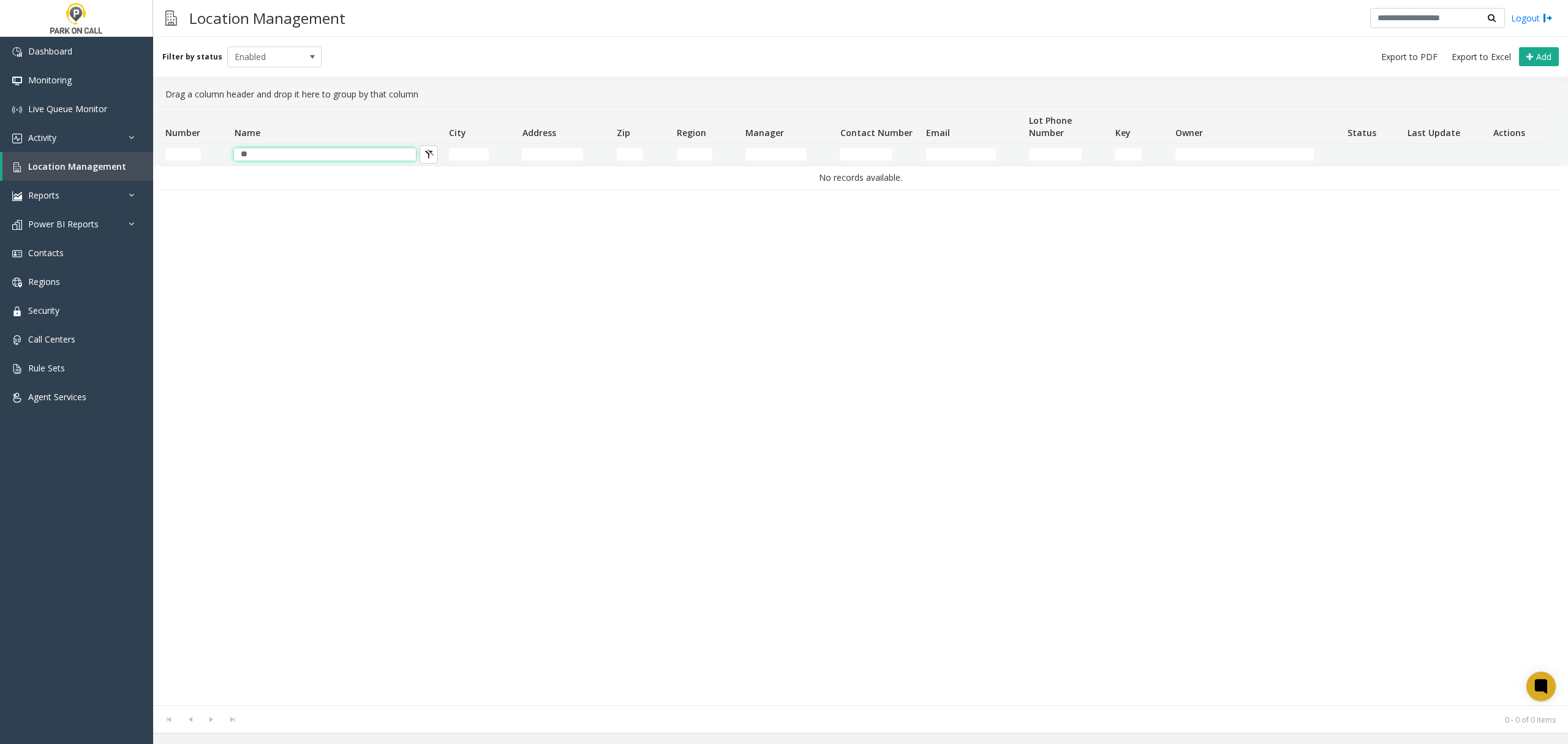
type input "*"
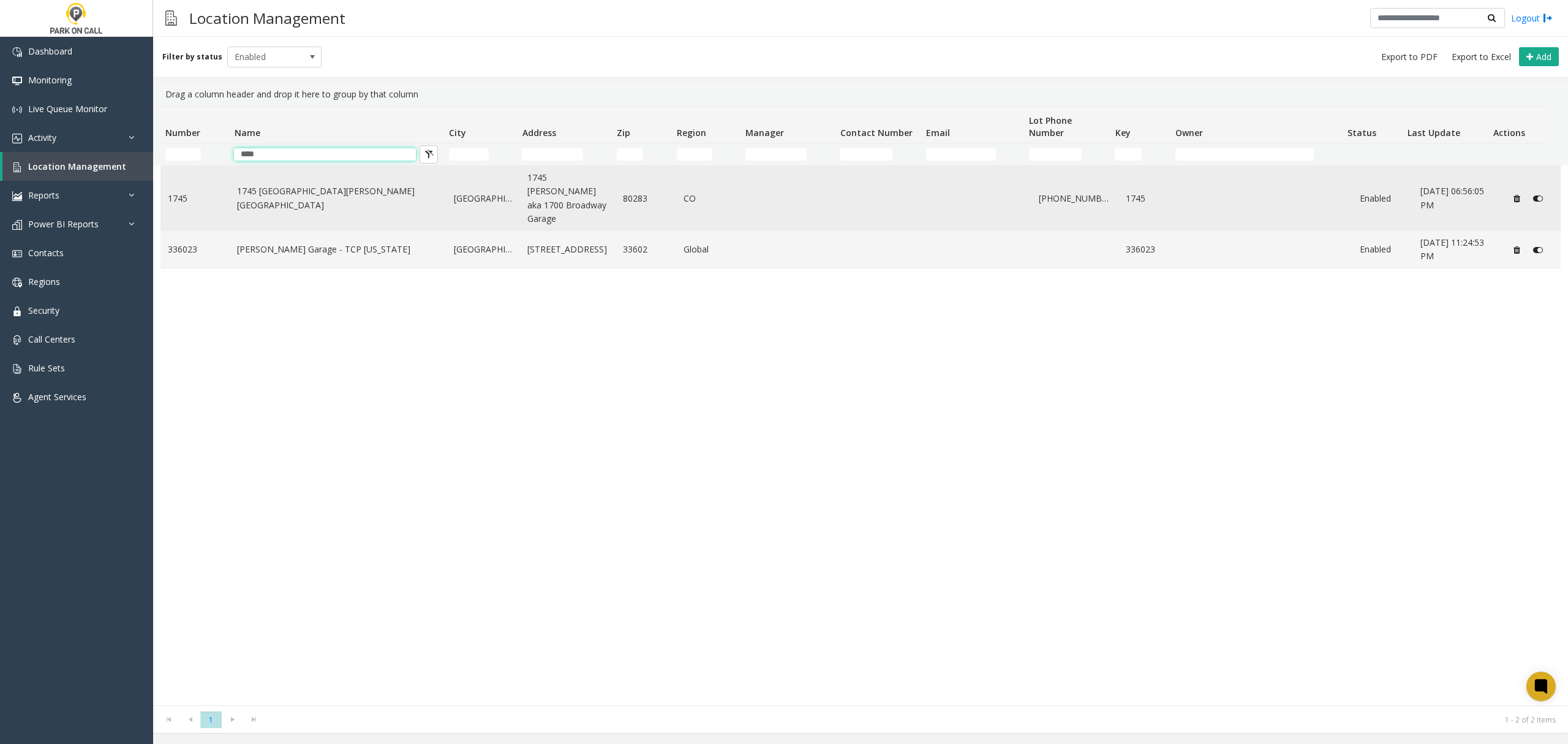
type input "****"
click at [356, 195] on link "1745 Sherman Garage - Parkwell" at bounding box center [337, 199] width 202 height 28
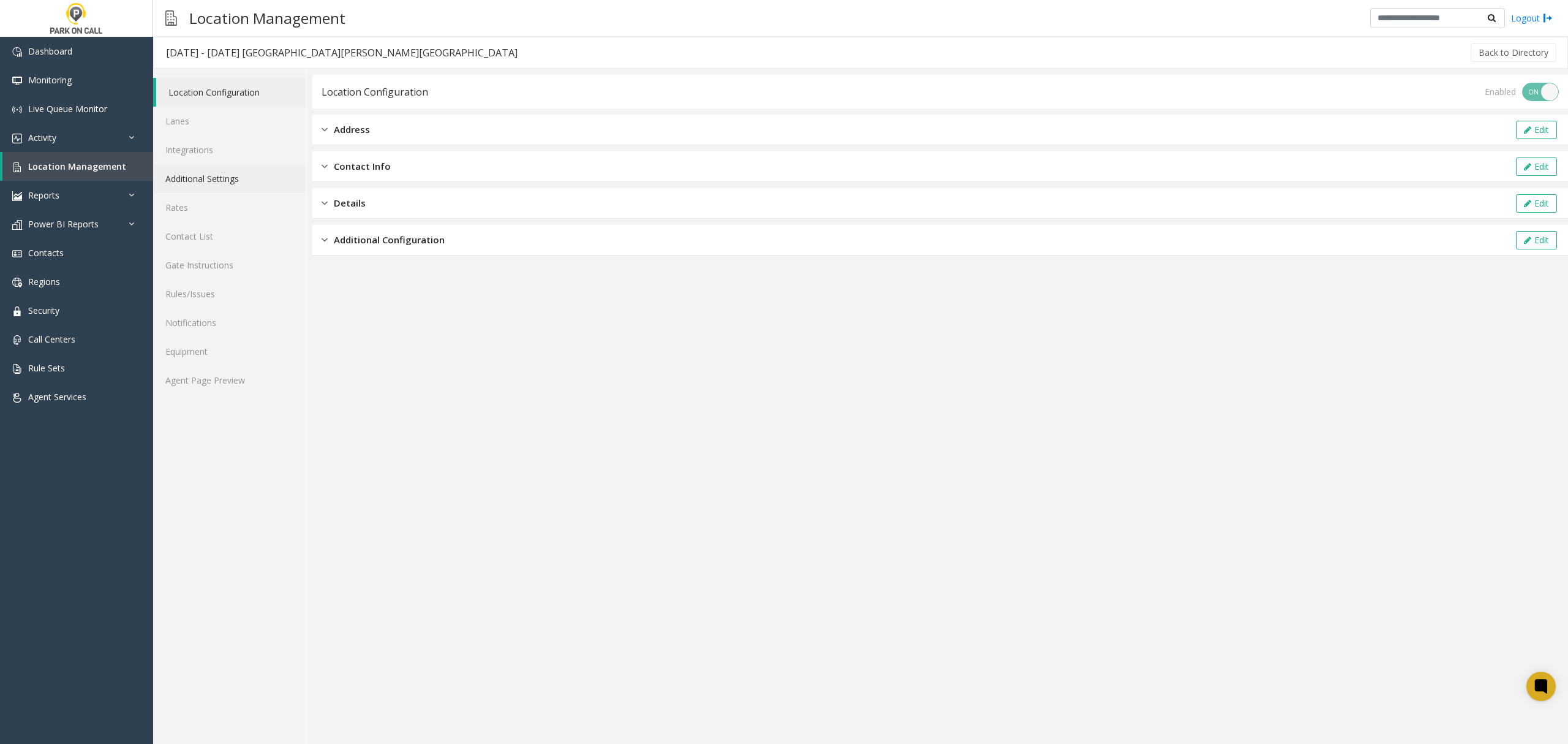
click at [177, 185] on link "Additional Settings" at bounding box center [230, 178] width 153 height 28
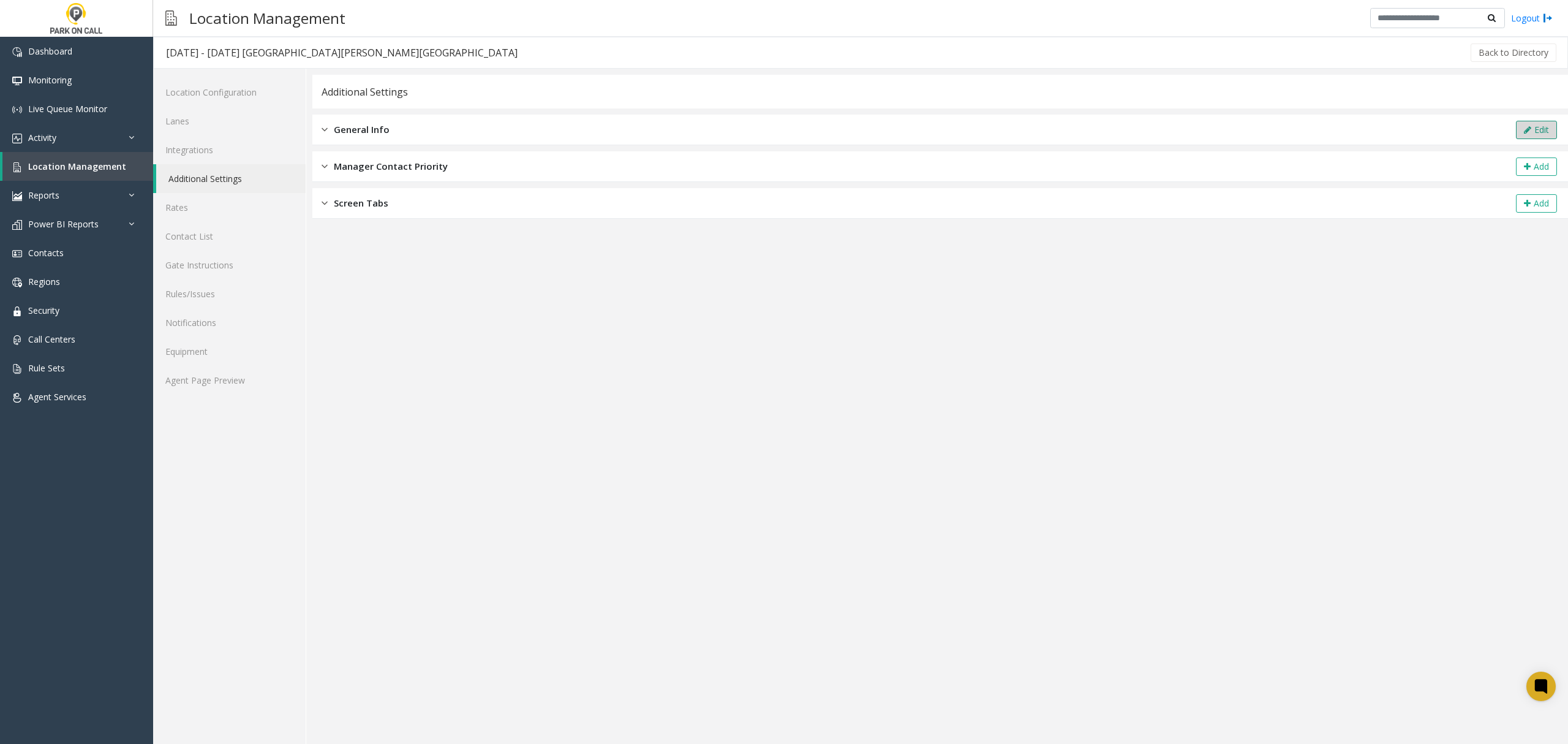
click at [1528, 133] on icon at bounding box center [1528, 130] width 8 height 8
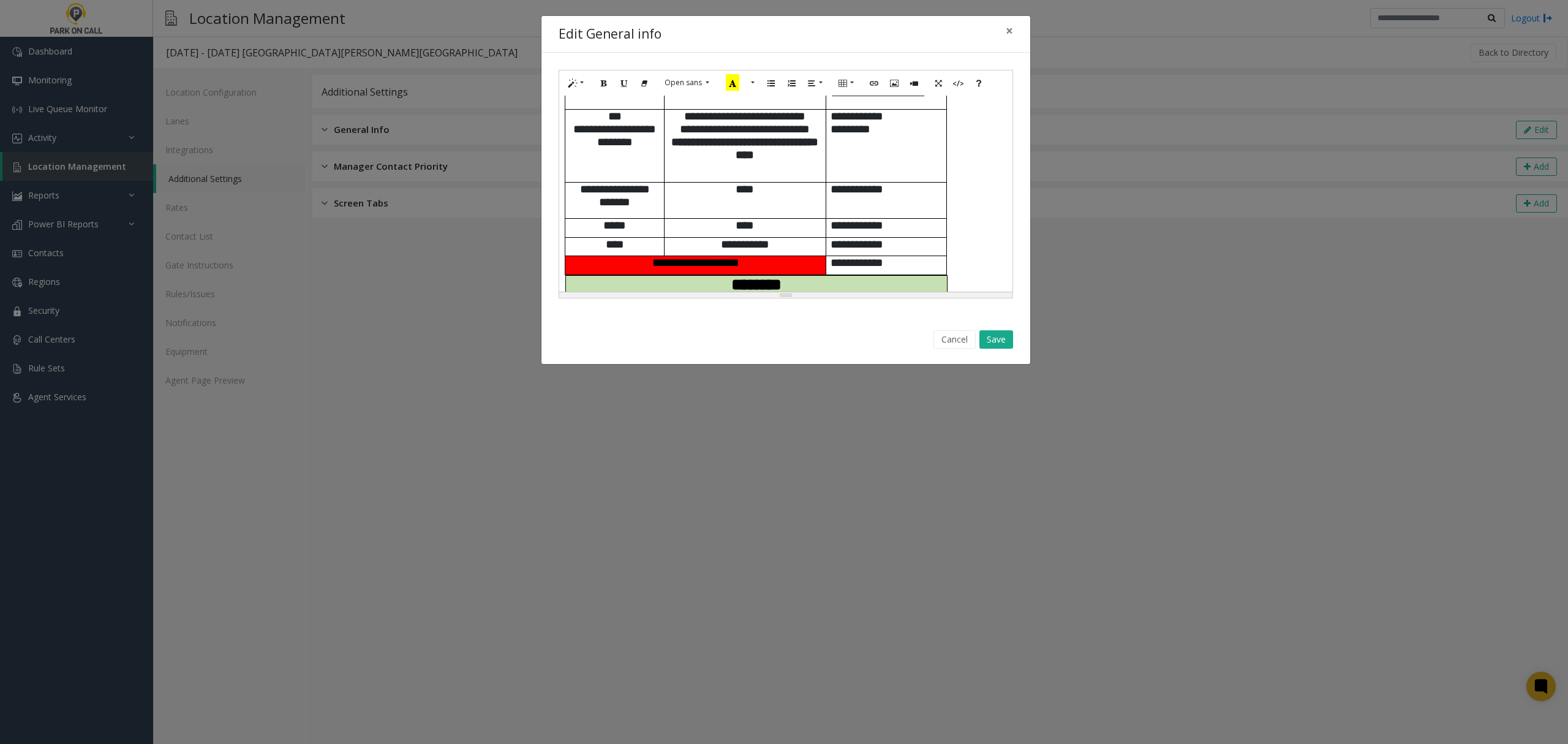
scroll to position [490, 0]
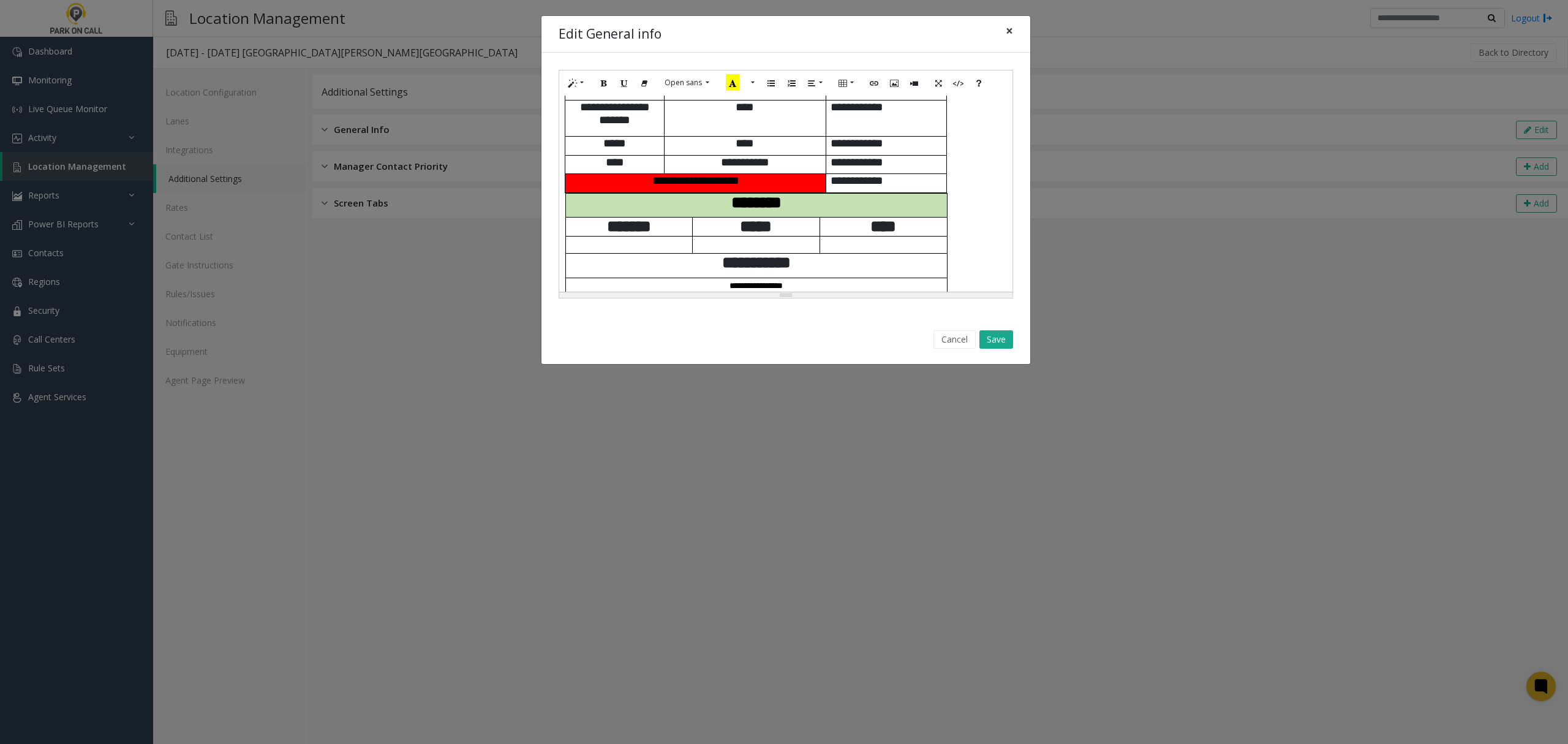
click at [1008, 29] on span "×" at bounding box center [1009, 31] width 8 height 17
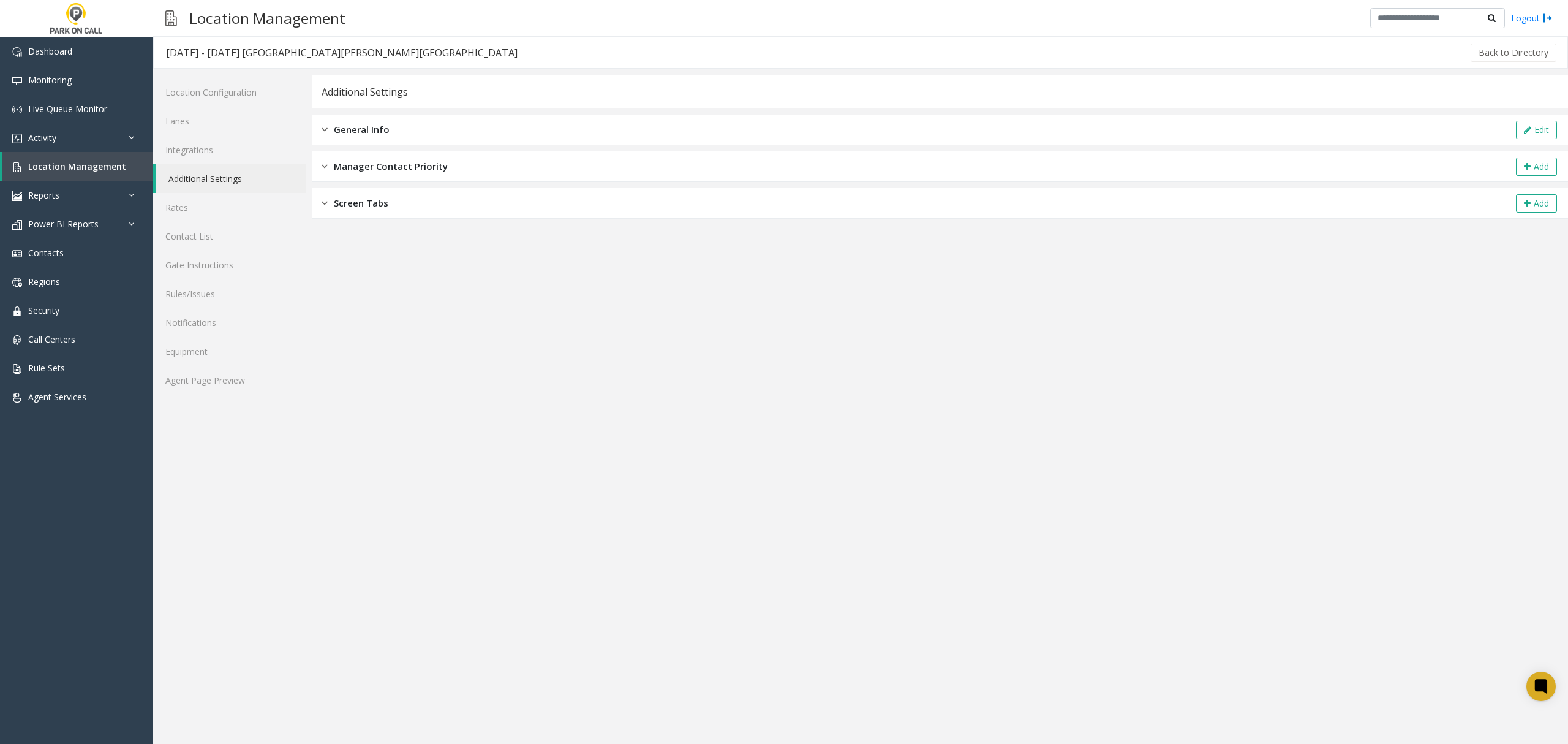
click at [195, 179] on link "Additional Settings" at bounding box center [231, 178] width 149 height 28
click at [98, 167] on span "Location Management" at bounding box center [77, 166] width 98 height 12
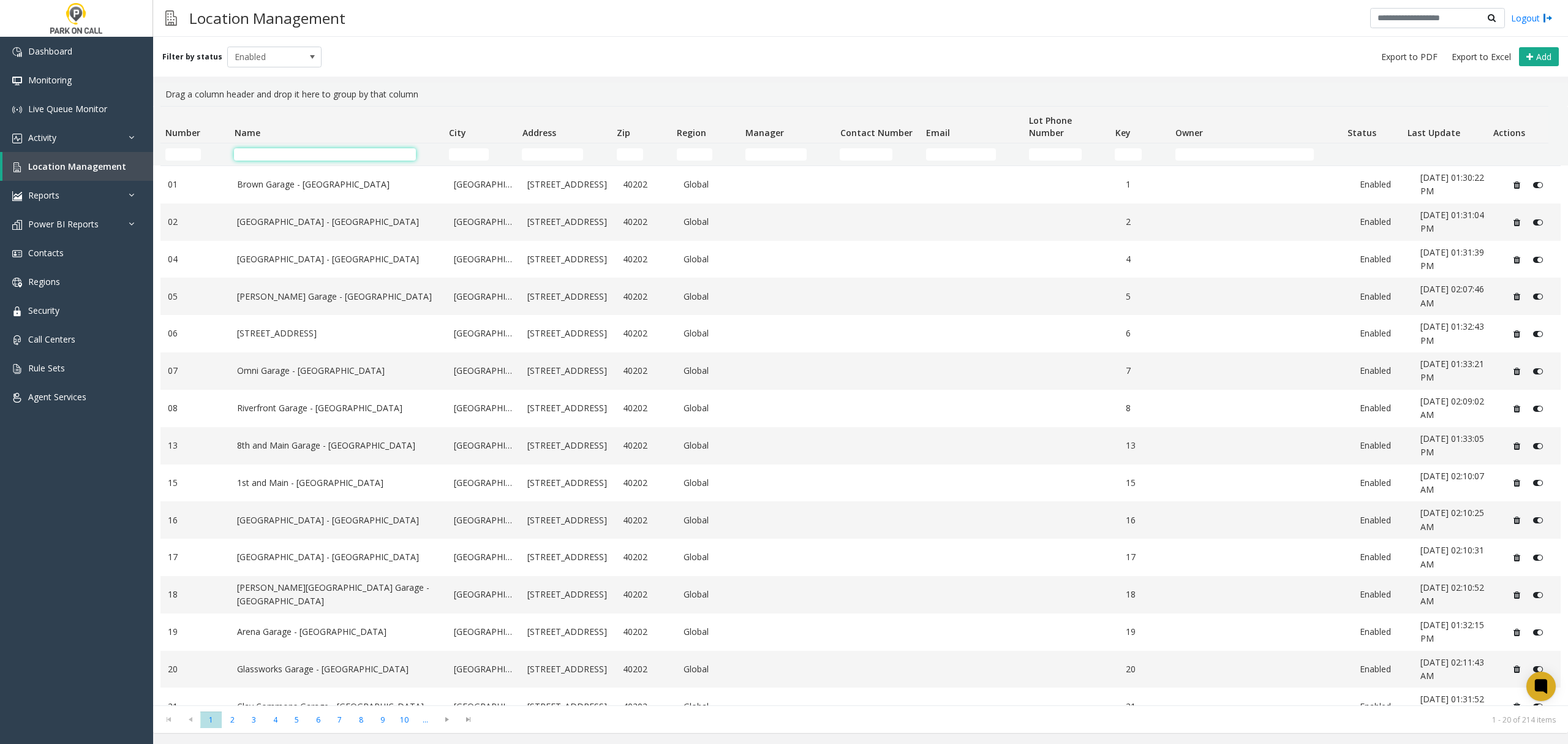
click at [258, 155] on input "Name Filter" at bounding box center [324, 154] width 181 height 13
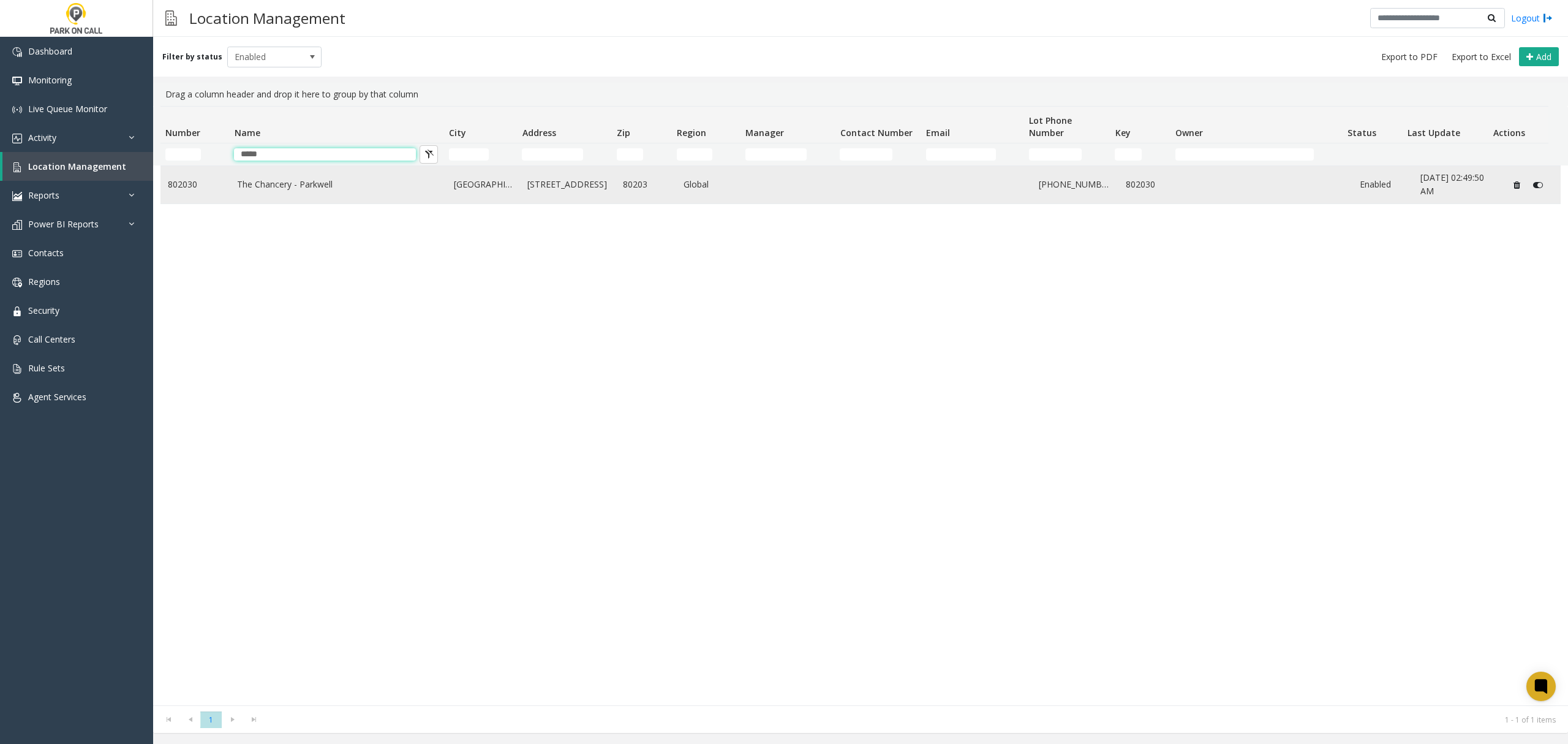
type input "*****"
click at [299, 188] on link "The Chancery - Parkwell" at bounding box center [337, 184] width 202 height 13
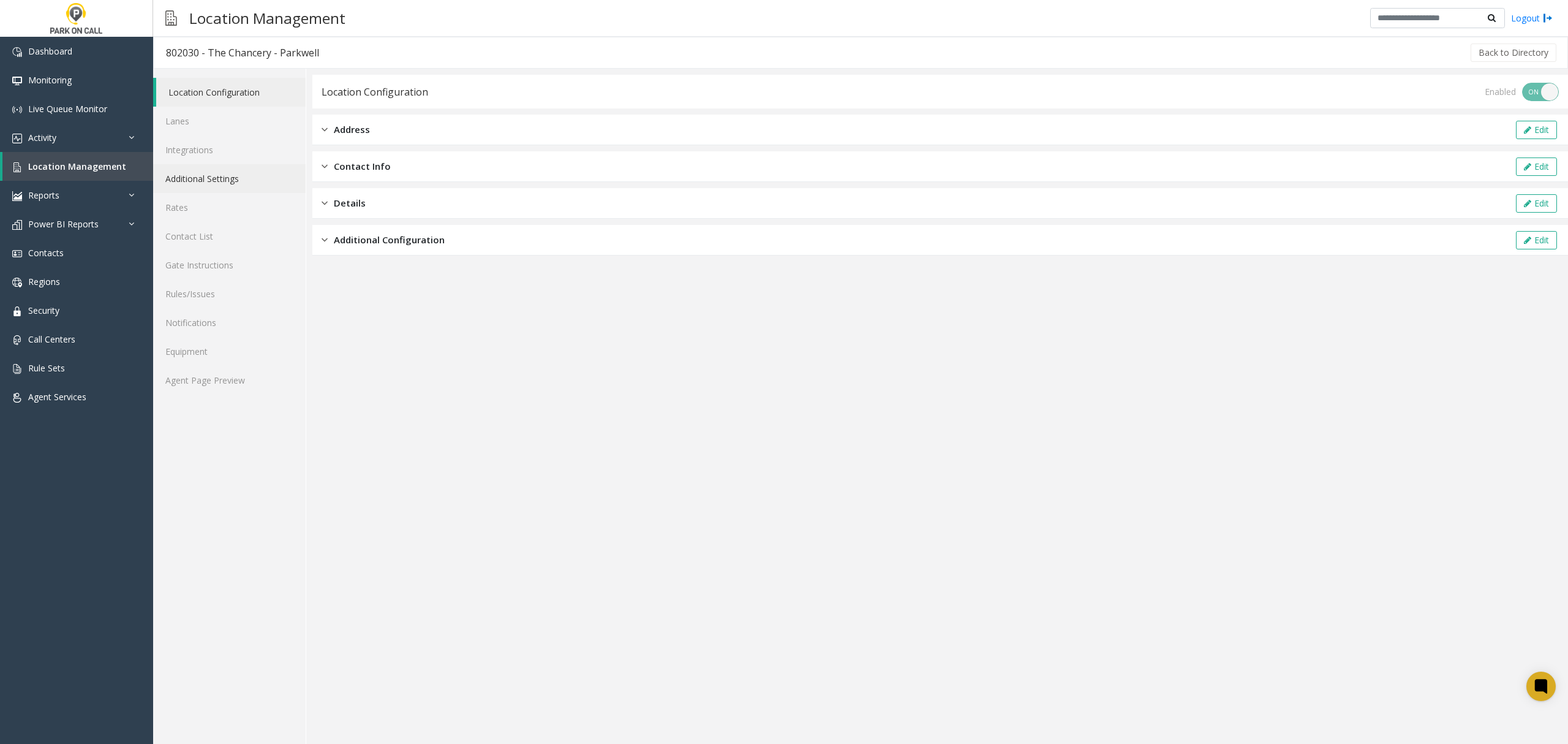
click at [200, 179] on link "Additional Settings" at bounding box center [230, 178] width 153 height 28
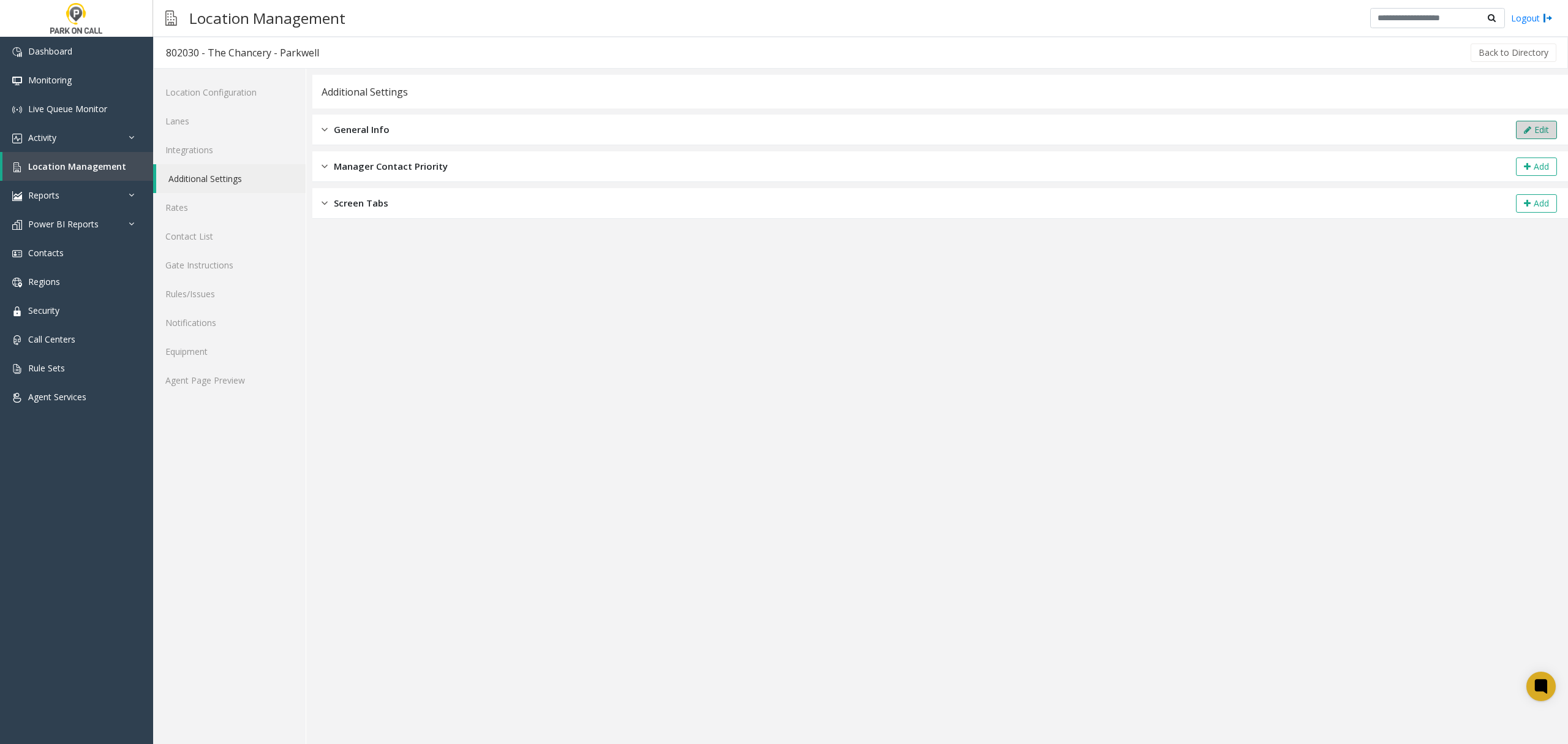
click at [1549, 135] on button "Edit" at bounding box center [1536, 130] width 41 height 18
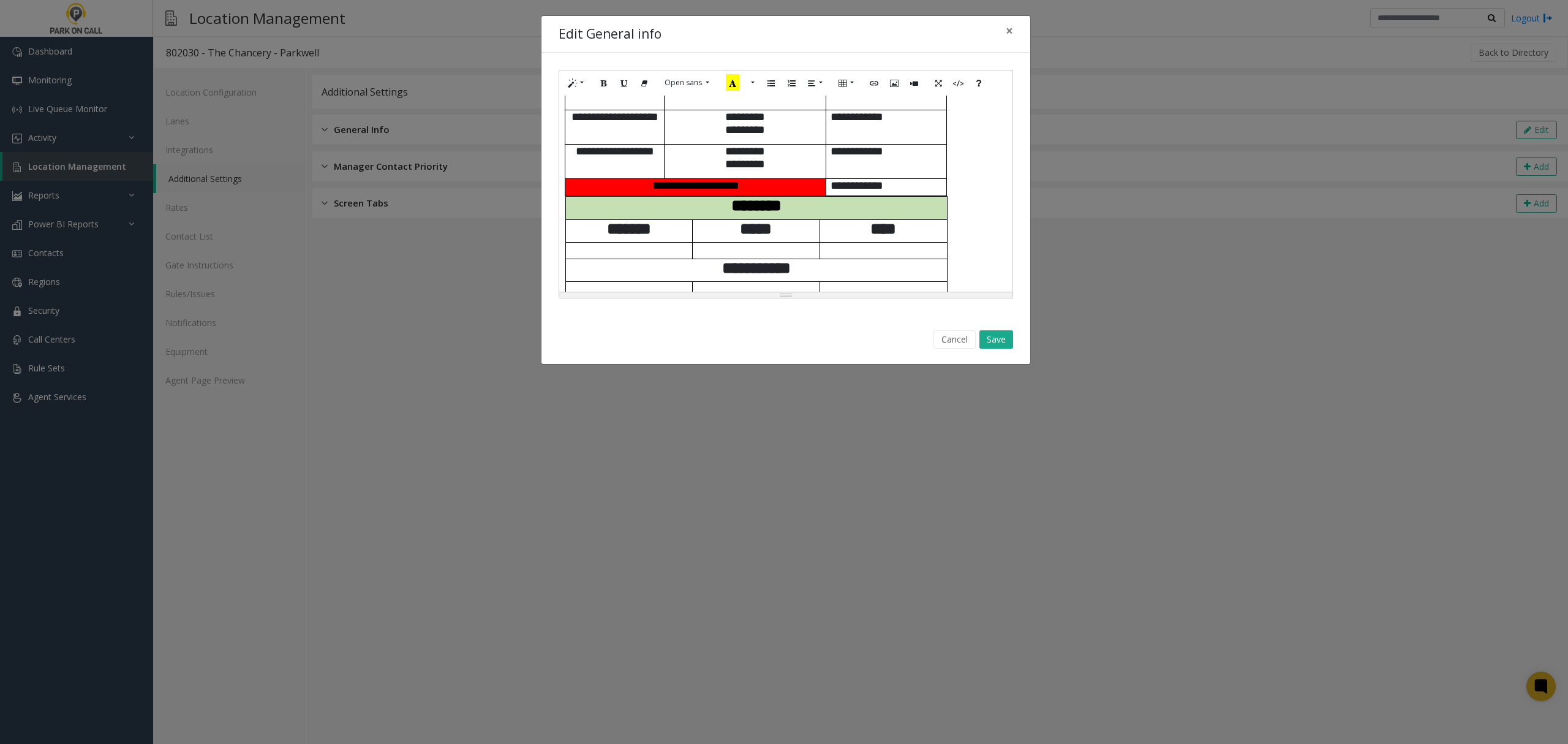
scroll to position [572, 0]
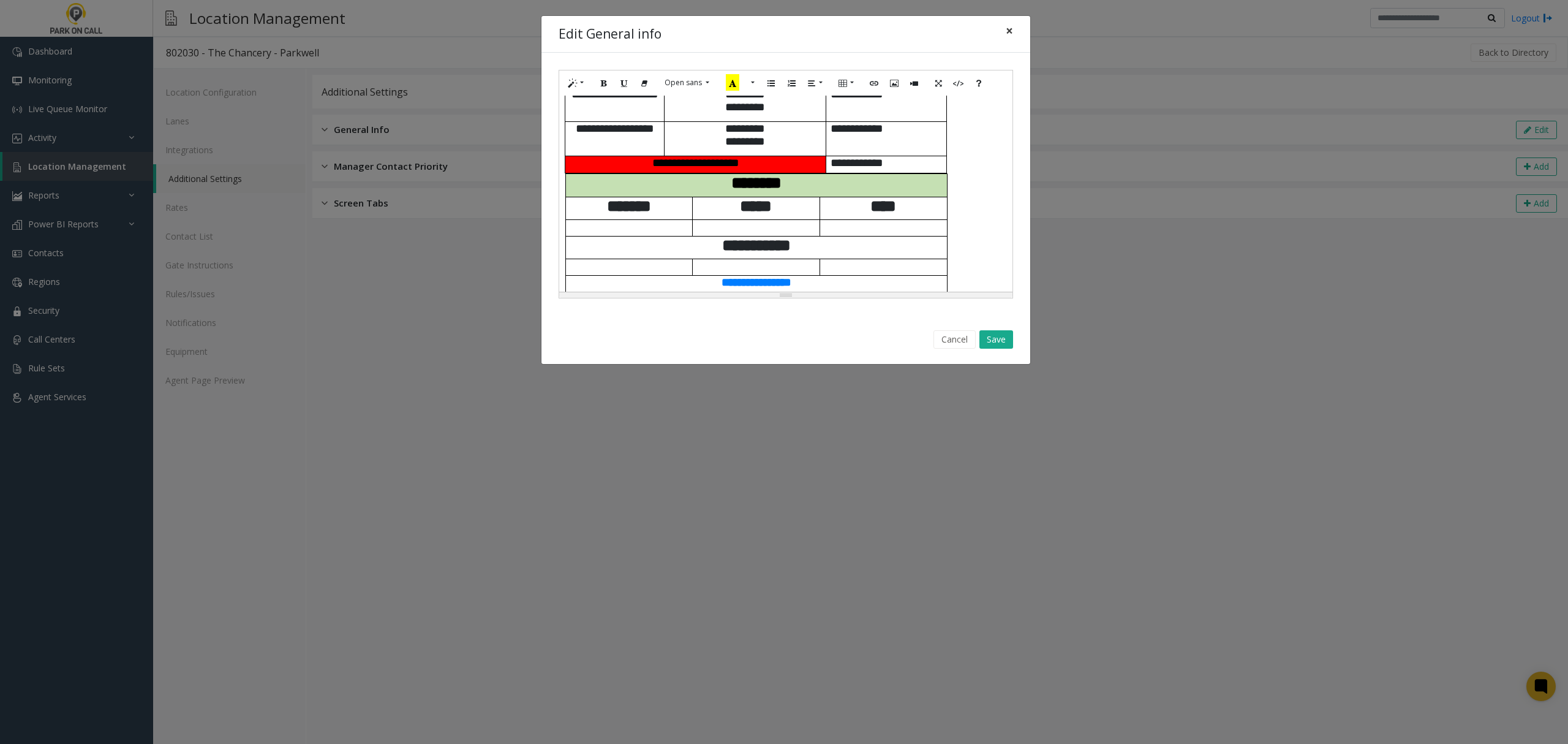
click at [1010, 31] on span "×" at bounding box center [1009, 31] width 8 height 17
